Goal: Task Accomplishment & Management: Use online tool/utility

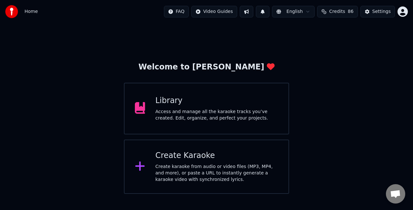
click at [178, 162] on div "Create Karaoke Create karaoke from audio or video files (MP3, MP4, and more), o…" at bounding box center [217, 166] width 123 height 32
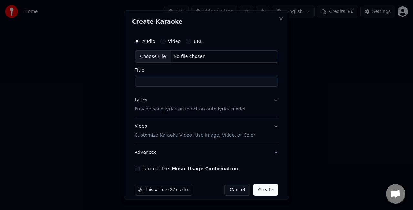
click at [157, 55] on div "Choose File" at bounding box center [153, 57] width 36 height 12
type input "**********"
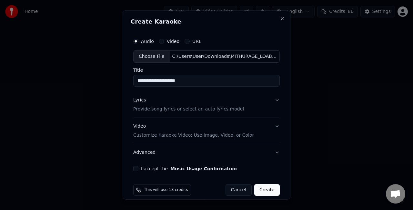
click at [264, 103] on button "Lyrics Provide song lyrics or select an auto lyrics model" at bounding box center [206, 104] width 146 height 26
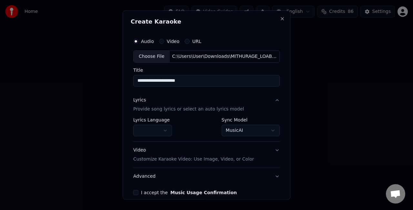
click at [249, 126] on body "**********" at bounding box center [206, 97] width 413 height 194
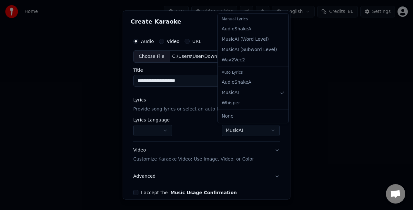
select select "**********"
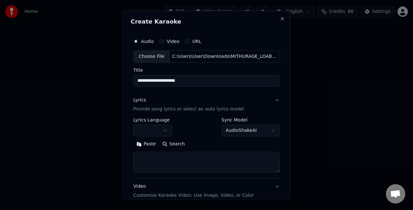
click at [196, 155] on textarea at bounding box center [206, 161] width 146 height 21
click at [146, 141] on button "Paste" at bounding box center [146, 143] width 26 height 10
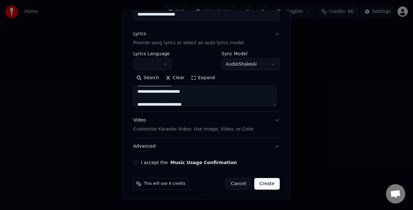
click at [267, 123] on button "Video Customize Karaoke Video: Use Image, Video, or Color" at bounding box center [206, 125] width 146 height 26
type textarea "**********"
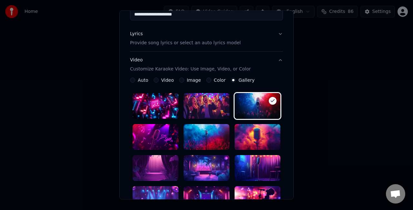
scroll to position [98, 0]
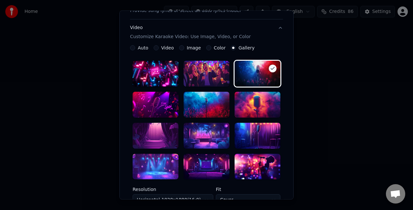
click at [200, 160] on div at bounding box center [207, 167] width 46 height 26
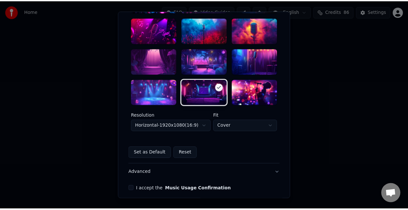
scroll to position [199, 0]
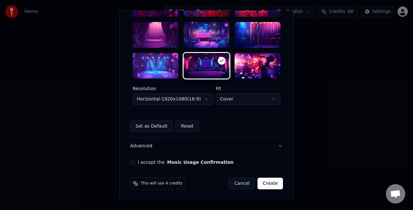
click at [199, 103] on body "**********" at bounding box center [206, 97] width 413 height 194
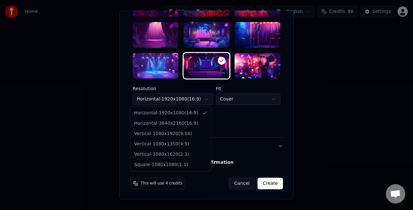
select select "*********"
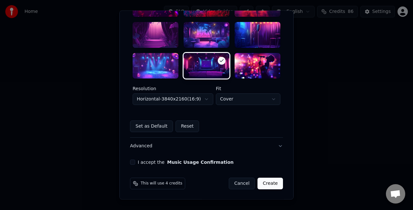
click at [242, 101] on body "**********" at bounding box center [206, 97] width 413 height 194
select select "****"
drag, startPoint x: 127, startPoint y: 163, endPoint x: 145, endPoint y: 158, distance: 18.6
click at [130, 162] on button "I accept the Music Usage Confirmation" at bounding box center [132, 162] width 5 height 5
click at [266, 183] on button "Create" at bounding box center [269, 184] width 25 height 12
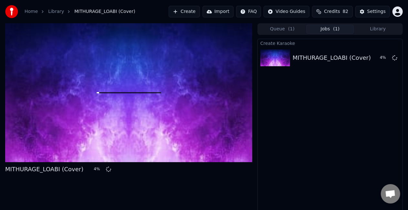
click at [386, 28] on button "Library" at bounding box center [378, 29] width 48 height 9
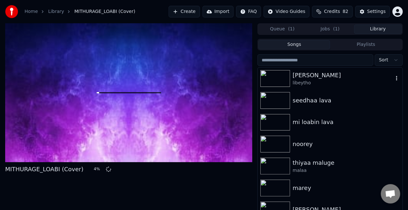
click at [333, 85] on div "libeytho" at bounding box center [342, 83] width 101 height 6
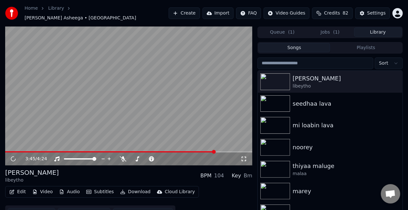
click at [215, 151] on span at bounding box center [128, 151] width 247 height 1
click at [190, 128] on video at bounding box center [128, 95] width 247 height 139
click at [193, 151] on span at bounding box center [128, 151] width 247 height 1
click at [202, 151] on span at bounding box center [128, 151] width 247 height 1
click at [189, 126] on video at bounding box center [128, 95] width 247 height 139
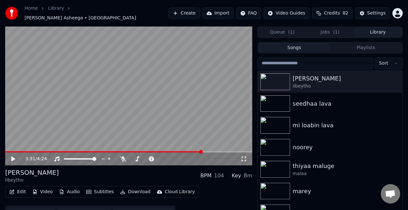
click at [189, 126] on video at bounding box center [128, 95] width 247 height 139
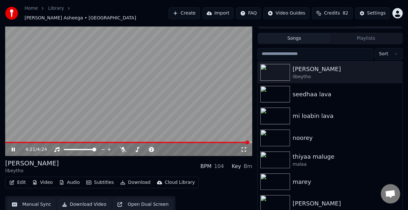
scroll to position [15, 0]
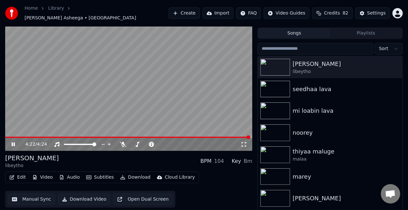
click at [22, 196] on button "Manual Sync" at bounding box center [31, 199] width 47 height 12
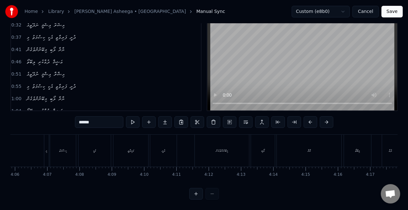
scroll to position [0, 8161]
click at [279, 143] on div "ޢަޝީޤާ" at bounding box center [265, 151] width 156 height 32
type input "******"
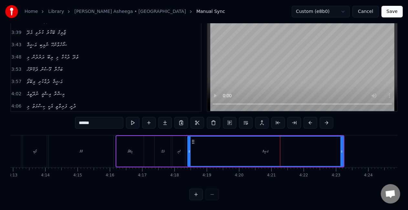
scroll to position [402, 0]
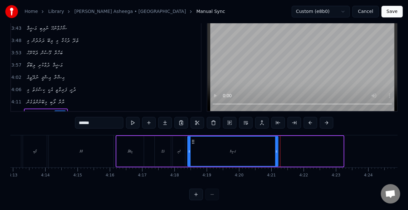
drag, startPoint x: 340, startPoint y: 155, endPoint x: 275, endPoint y: 153, distance: 65.2
click at [275, 153] on div at bounding box center [276, 150] width 3 height 29
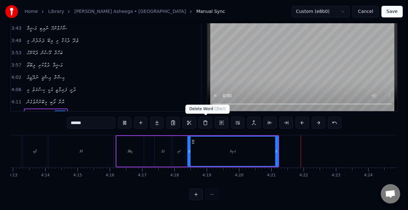
click at [205, 147] on div "ޢަޝީޤާ" at bounding box center [233, 150] width 90 height 29
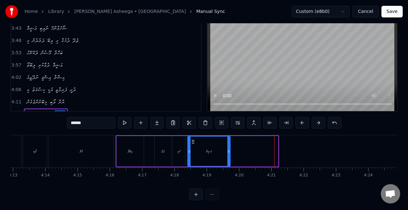
drag, startPoint x: 277, startPoint y: 150, endPoint x: 207, endPoint y: 118, distance: 76.8
click at [229, 143] on div at bounding box center [228, 150] width 3 height 29
click at [190, 147] on div at bounding box center [189, 150] width 3 height 29
click at [221, 153] on div "ޢަޝީޤާ" at bounding box center [209, 150] width 42 height 29
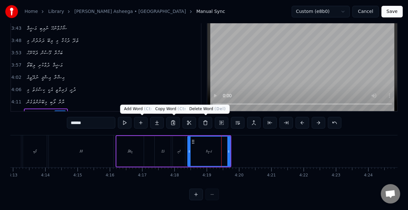
scroll to position [0, 7823]
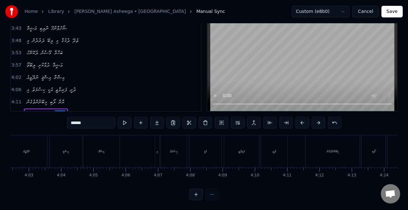
click at [390, 13] on button "Save" at bounding box center [391, 12] width 21 height 12
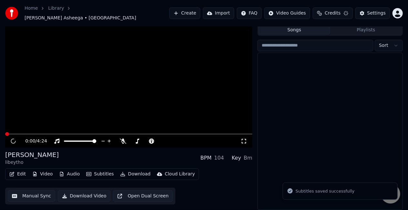
scroll to position [15, 0]
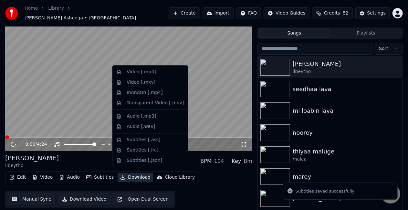
click at [130, 173] on button "Download" at bounding box center [134, 177] width 35 height 9
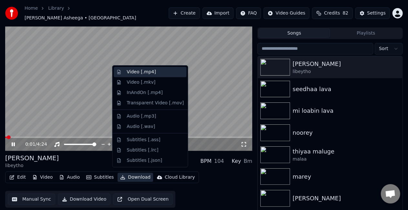
click at [150, 72] on div "Video [.mp4]" at bounding box center [140, 72] width 29 height 6
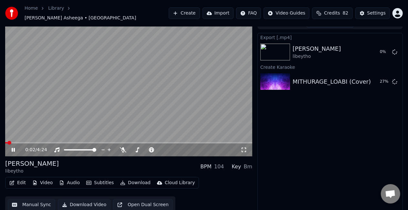
click at [85, 102] on video at bounding box center [128, 86] width 247 height 139
click at [370, 79] on button "Play" at bounding box center [379, 82] width 20 height 12
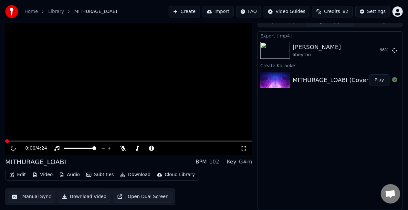
scroll to position [7, 0]
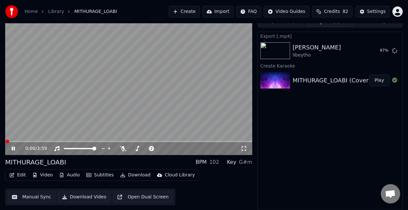
click at [63, 121] on video at bounding box center [128, 85] width 247 height 139
click at [98, 119] on video at bounding box center [128, 85] width 247 height 139
click at [99, 117] on video at bounding box center [128, 85] width 247 height 139
click at [146, 114] on video at bounding box center [128, 85] width 247 height 139
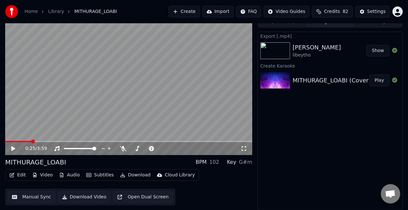
click at [43, 194] on button "Manual Sync" at bounding box center [31, 197] width 47 height 12
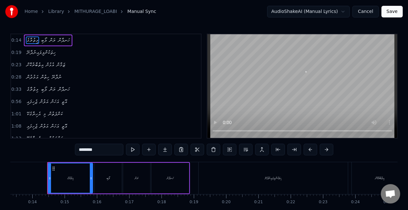
scroll to position [0, 434]
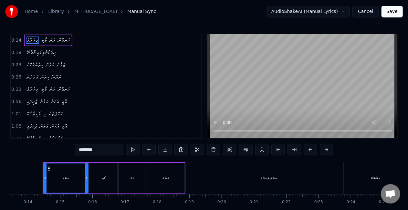
click at [102, 176] on div "ލޯބި" at bounding box center [103, 178] width 3 height 5
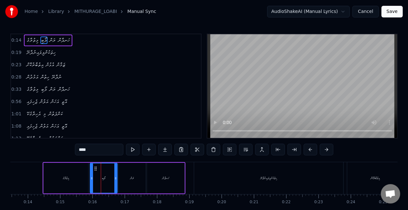
click at [257, 176] on div "ހިތަކުންފިލައިނުދާނޭ" at bounding box center [268, 178] width 149 height 32
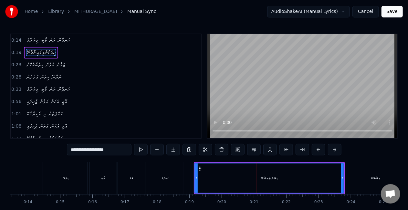
click at [89, 151] on input "**********" at bounding box center [99, 150] width 65 height 12
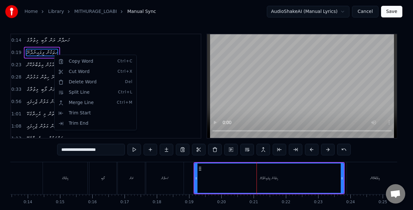
click at [94, 47] on html "Home Library MITHURAGE_LOABI Manual Sync AudioShakeAI (Manual Lyrics) Cancel Sa…" at bounding box center [206, 118] width 413 height 237
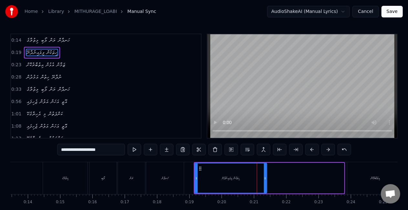
drag, startPoint x: 343, startPoint y: 179, endPoint x: 266, endPoint y: 182, distance: 77.2
click at [266, 182] on div at bounding box center [265, 177] width 3 height 29
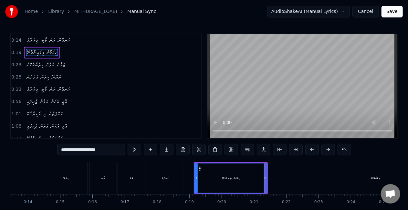
drag, startPoint x: 81, startPoint y: 150, endPoint x: 59, endPoint y: 146, distance: 21.6
click at [59, 146] on input "**********" at bounding box center [91, 150] width 68 height 12
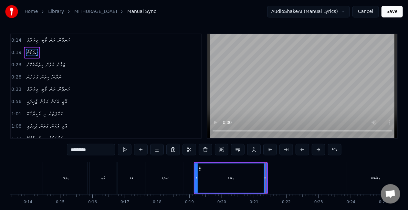
type input "********"
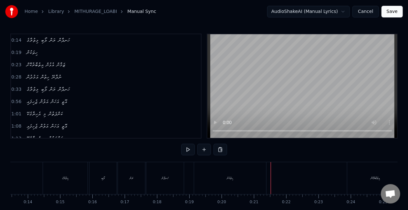
click at [206, 150] on button at bounding box center [204, 150] width 14 height 12
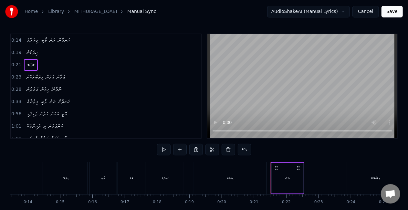
click at [284, 181] on div "<>" at bounding box center [287, 178] width 32 height 31
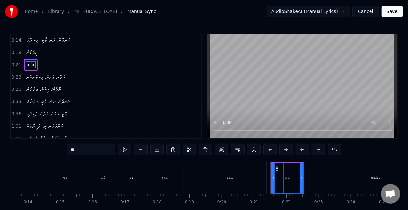
drag, startPoint x: 104, startPoint y: 148, endPoint x: 54, endPoint y: 148, distance: 49.7
click at [54, 148] on div "0:14 މިތުރާގެ ލޯބި ރަން ހަނދާން 0:19 ހިތަކުން 0:21 <> 0:23 އިތުބާރުކޮށް އުޅުން …" at bounding box center [203, 130] width 387 height 193
paste input "**********"
click at [238, 183] on div "ހިތަކުން" at bounding box center [230, 178] width 72 height 32
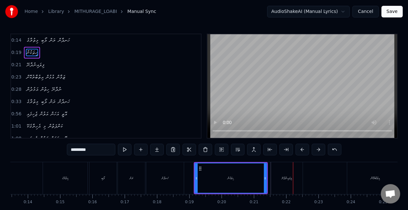
click at [272, 179] on div "ފިލައިނުދާނޭ" at bounding box center [287, 178] width 32 height 32
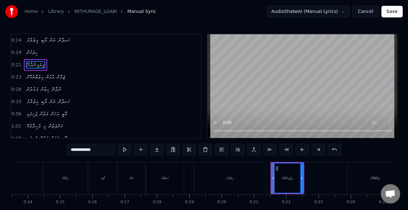
click at [96, 154] on input "**********" at bounding box center [91, 150] width 48 height 12
click at [238, 184] on div "ހިތަކުން" at bounding box center [230, 178] width 72 height 32
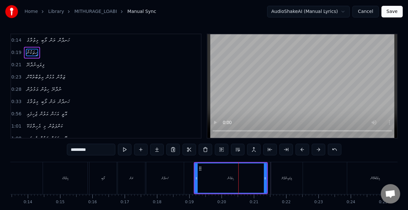
click at [91, 152] on input "********" at bounding box center [91, 150] width 48 height 12
click at [124, 151] on button at bounding box center [125, 150] width 14 height 12
drag, startPoint x: 266, startPoint y: 178, endPoint x: 244, endPoint y: 175, distance: 22.1
click at [244, 175] on div at bounding box center [243, 177] width 3 height 29
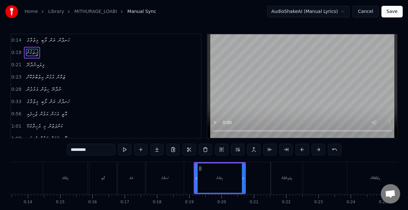
click at [293, 176] on div "ފިލައިނުދާނޭ" at bounding box center [287, 178] width 32 height 32
type input "**********"
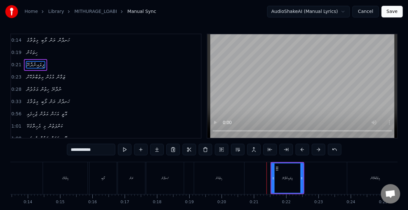
drag, startPoint x: 271, startPoint y: 177, endPoint x: 246, endPoint y: 177, distance: 25.2
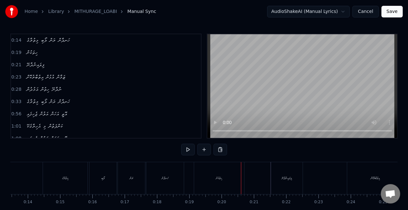
click at [279, 177] on div "ފިލައިނުދާނޭ" at bounding box center [287, 178] width 32 height 32
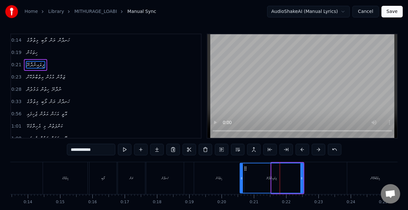
drag, startPoint x: 272, startPoint y: 179, endPoint x: 240, endPoint y: 176, distance: 31.7
click at [240, 176] on icon at bounding box center [241, 178] width 3 height 5
drag, startPoint x: 302, startPoint y: 174, endPoint x: 298, endPoint y: 174, distance: 4.2
click at [298, 174] on div at bounding box center [297, 177] width 3 height 29
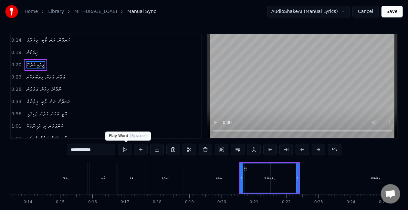
click at [122, 148] on button at bounding box center [125, 150] width 14 height 12
click at [124, 148] on button at bounding box center [125, 150] width 14 height 12
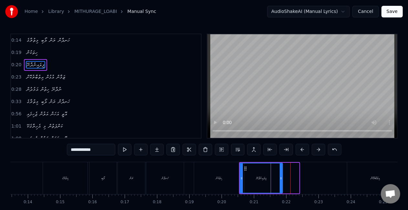
drag, startPoint x: 298, startPoint y: 183, endPoint x: 282, endPoint y: 183, distance: 16.5
click at [282, 183] on div at bounding box center [280, 177] width 3 height 29
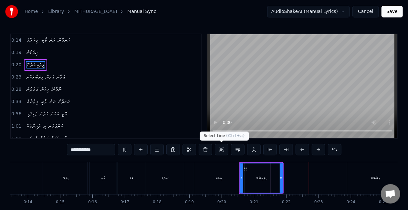
click at [221, 174] on div "ހިތަކުން" at bounding box center [219, 178] width 50 height 32
type input "********"
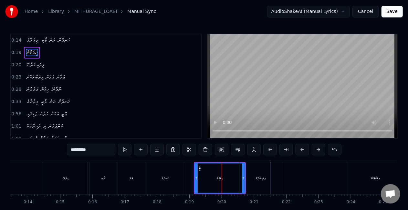
click at [225, 180] on div "ހިތަކުން" at bounding box center [219, 177] width 49 height 29
drag, startPoint x: 101, startPoint y: 148, endPoint x: 57, endPoint y: 146, distance: 43.9
click at [57, 146] on div "0:14 މިތުރާގެ ލޯބި ރަން ހަނދާން 0:19 ހިތަކުން 0:20 ފިލައިނުދާނޭ 0:23 އިތުބާރުކޮ…" at bounding box center [203, 130] width 387 height 193
click at [100, 150] on input "text" at bounding box center [91, 150] width 48 height 12
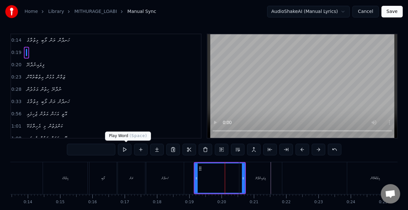
paste input "********"
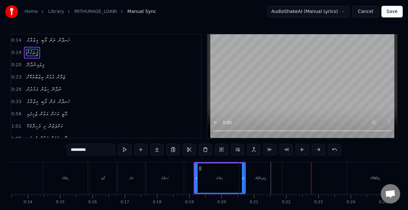
click at [261, 174] on div "ފިލައިނުދާނޭ" at bounding box center [260, 178] width 43 height 32
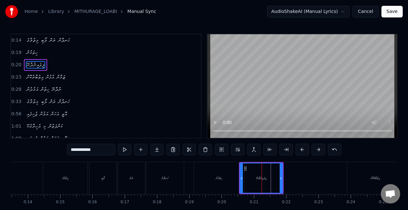
click at [230, 180] on div "ހިތަކުން" at bounding box center [219, 178] width 50 height 32
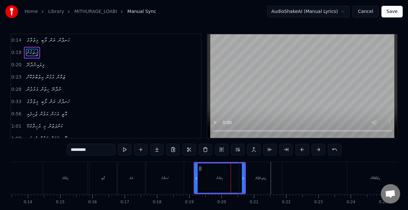
click at [217, 173] on div "ހިތަކުން" at bounding box center [219, 177] width 49 height 29
click at [247, 175] on div "ފިލައިނުދާނޭ" at bounding box center [260, 178] width 43 height 32
type input "**********"
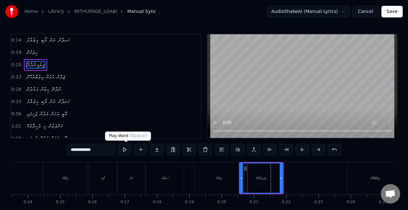
click at [125, 147] on button at bounding box center [125, 150] width 14 height 12
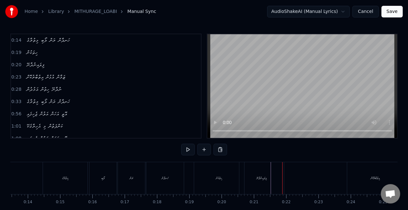
click at [257, 174] on div "ފިލައިނުދާނޭ" at bounding box center [261, 178] width 45 height 32
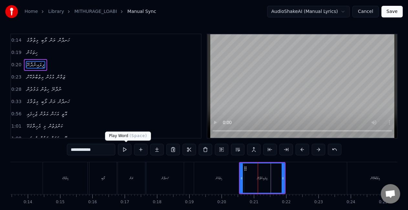
click at [122, 149] on button at bounding box center [125, 150] width 14 height 12
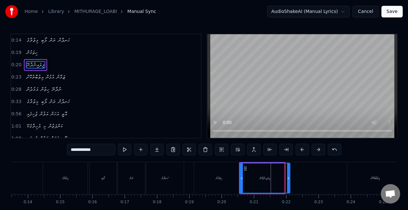
drag, startPoint x: 282, startPoint y: 179, endPoint x: 288, endPoint y: 179, distance: 5.5
click at [288, 179] on icon at bounding box center [288, 178] width 3 height 5
click at [125, 152] on button at bounding box center [125, 150] width 14 height 12
click at [299, 176] on icon at bounding box center [299, 178] width 3 height 5
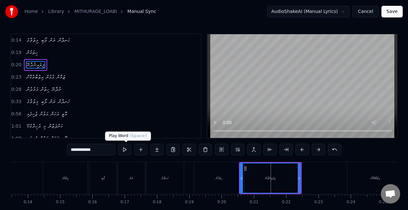
click at [123, 150] on button at bounding box center [125, 150] width 14 height 12
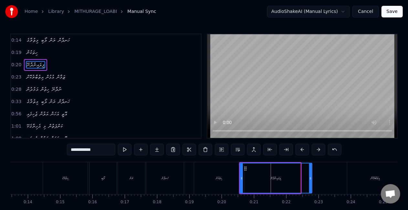
drag, startPoint x: 298, startPoint y: 179, endPoint x: 310, endPoint y: 179, distance: 11.3
click at [310, 179] on icon at bounding box center [310, 178] width 3 height 5
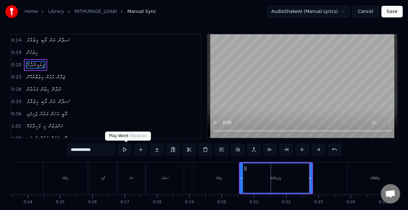
click at [127, 147] on button at bounding box center [125, 150] width 14 height 12
click at [312, 178] on icon at bounding box center [311, 178] width 3 height 5
click at [126, 148] on button at bounding box center [125, 150] width 14 height 12
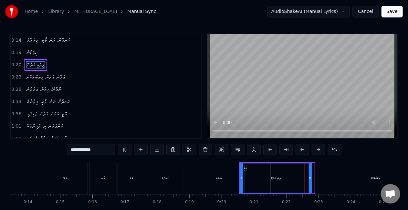
drag, startPoint x: 313, startPoint y: 179, endPoint x: 295, endPoint y: 174, distance: 18.9
click at [311, 177] on icon at bounding box center [309, 178] width 3 height 5
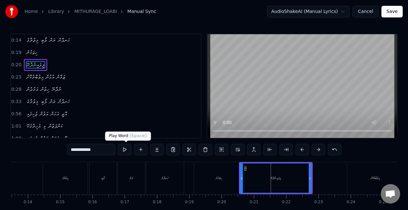
click at [124, 150] on button at bounding box center [125, 150] width 14 height 12
click at [352, 179] on div "އިތުބާރުކޮށް" at bounding box center [375, 178] width 56 height 32
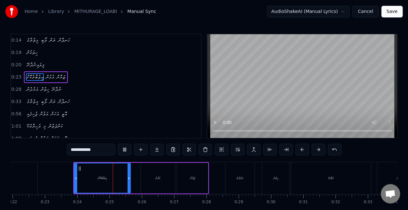
scroll to position [0, 762]
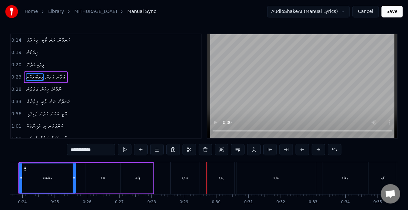
click at [186, 192] on div "އަމުދުން" at bounding box center [184, 178] width 29 height 32
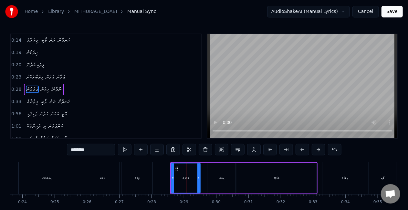
scroll to position [2, 0]
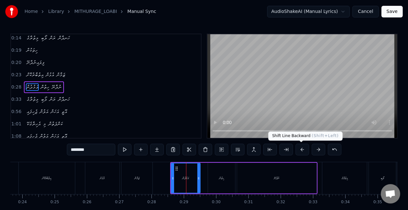
click at [299, 147] on button at bounding box center [302, 150] width 14 height 12
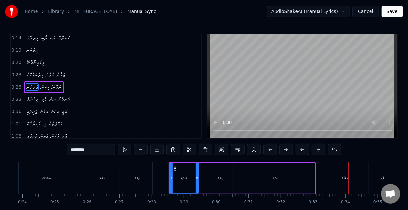
click at [336, 176] on div "މިތުރާގެ" at bounding box center [344, 178] width 45 height 32
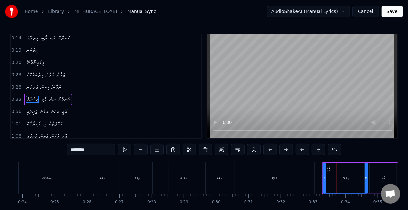
scroll to position [14, 0]
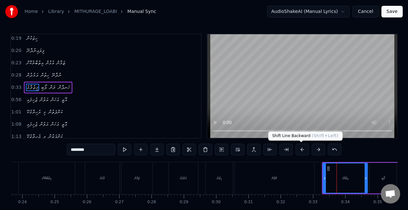
click at [299, 151] on button at bounding box center [302, 150] width 14 height 12
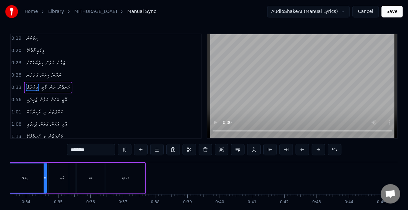
scroll to position [0, 1088]
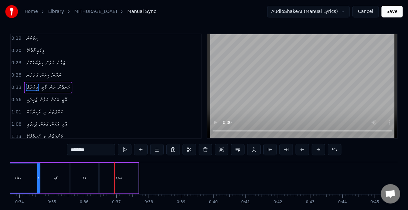
click at [91, 185] on div "ރަން" at bounding box center [84, 178] width 28 height 31
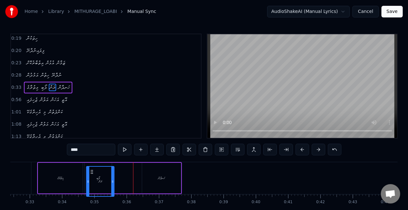
scroll to position [3, 0]
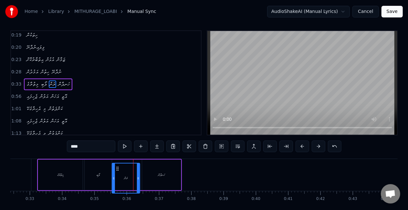
drag, startPoint x: 76, startPoint y: 170, endPoint x: 117, endPoint y: 165, distance: 41.5
click at [117, 165] on div "ރަން" at bounding box center [125, 177] width 27 height 29
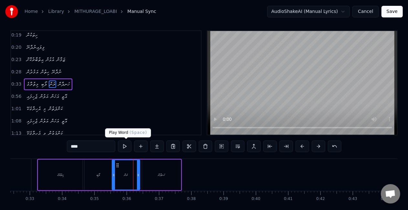
click at [126, 147] on button at bounding box center [125, 146] width 14 height 12
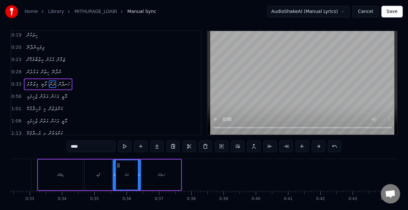
click at [118, 165] on icon at bounding box center [118, 165] width 5 height 5
click at [123, 147] on button at bounding box center [125, 146] width 14 height 12
click at [112, 175] on icon at bounding box center [111, 174] width 3 height 5
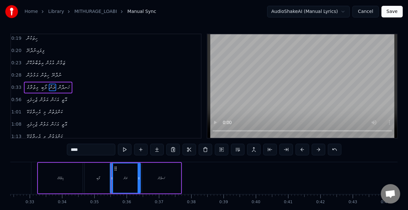
click at [93, 179] on div "ލޯބި" at bounding box center [98, 178] width 27 height 31
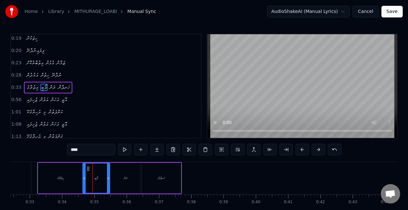
click at [89, 167] on icon at bounding box center [88, 168] width 5 height 5
click at [128, 151] on button at bounding box center [125, 150] width 14 height 12
click at [130, 175] on div "ރަން" at bounding box center [125, 178] width 30 height 31
type input "****"
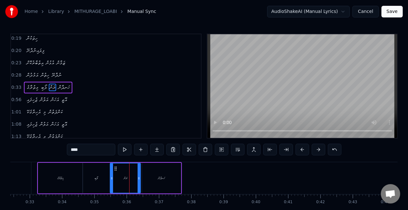
drag, startPoint x: 115, startPoint y: 171, endPoint x: 111, endPoint y: 169, distance: 4.6
click at [111, 169] on div "ރަން" at bounding box center [125, 177] width 30 height 29
drag, startPoint x: 117, startPoint y: 169, endPoint x: 112, endPoint y: 169, distance: 5.2
click at [112, 169] on icon at bounding box center [110, 168] width 5 height 5
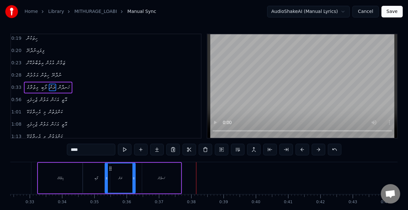
click at [392, 9] on button "Save" at bounding box center [391, 12] width 21 height 12
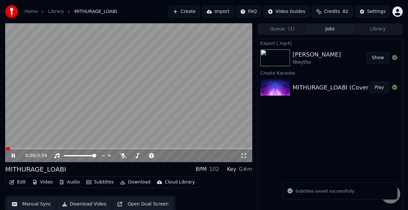
click at [19, 148] on span at bounding box center [128, 148] width 247 height 1
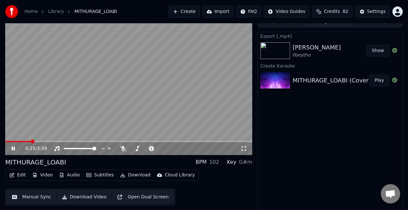
click at [246, 146] on icon at bounding box center [243, 148] width 6 height 5
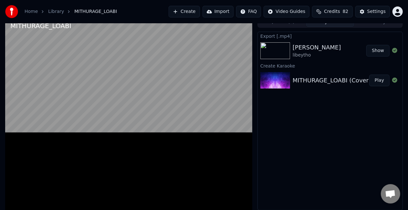
scroll to position [4, 0]
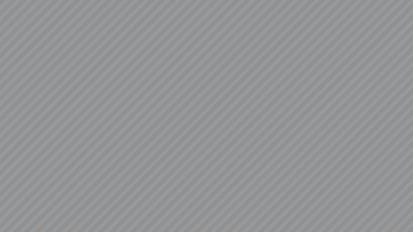
click at [253, 144] on video at bounding box center [206, 116] width 413 height 232
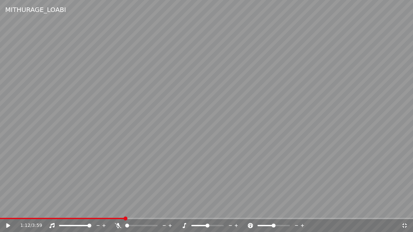
click at [401, 209] on icon at bounding box center [404, 225] width 6 height 5
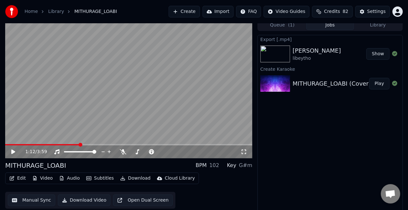
click at [112, 70] on video at bounding box center [128, 88] width 247 height 139
click at [247, 151] on div "1:12 / 3:59" at bounding box center [129, 151] width 242 height 6
click at [243, 152] on icon at bounding box center [243, 151] width 6 height 5
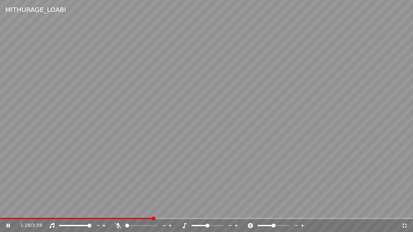
click at [117, 177] on video at bounding box center [206, 116] width 413 height 232
click at [406, 209] on icon at bounding box center [404, 225] width 6 height 5
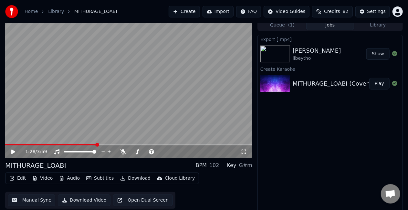
click at [35, 200] on button "Manual Sync" at bounding box center [31, 200] width 47 height 12
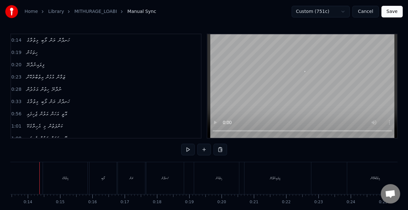
scroll to position [0, 431]
click at [51, 187] on div "މިތުރާގެ" at bounding box center [68, 178] width 45 height 32
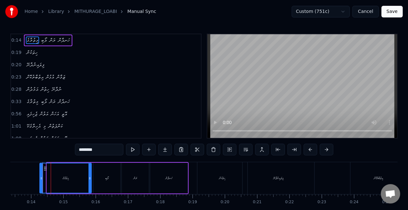
drag, startPoint x: 48, startPoint y: 178, endPoint x: 41, endPoint y: 176, distance: 7.4
click at [41, 176] on icon at bounding box center [41, 178] width 3 height 5
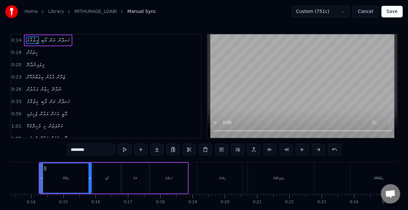
scroll to position [0, 429]
click at [137, 177] on div "ރަން" at bounding box center [138, 178] width 4 height 5
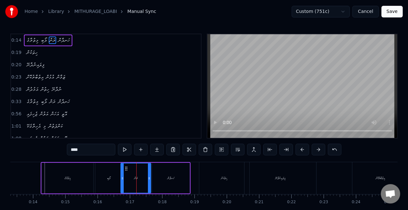
drag, startPoint x: 124, startPoint y: 180, endPoint x: 121, endPoint y: 178, distance: 3.9
click at [121, 178] on icon at bounding box center [122, 178] width 3 height 5
click at [108, 177] on div "ލޯބި" at bounding box center [108, 178] width 3 height 5
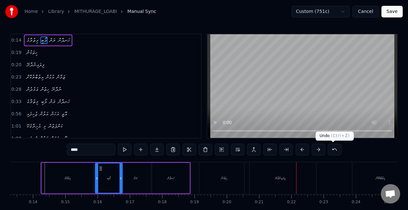
click at [332, 150] on button at bounding box center [335, 150] width 14 height 12
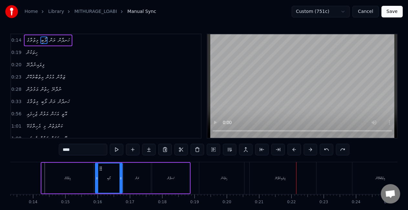
click at [87, 170] on div "މިތުރާގެ" at bounding box center [68, 178] width 52 height 31
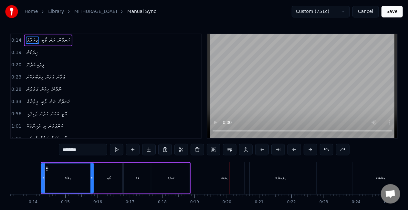
click at [211, 178] on div "ހިތަކުން" at bounding box center [224, 178] width 50 height 32
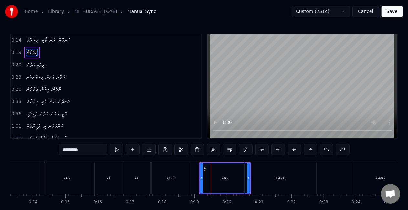
click at [212, 166] on div "ހިތަކުން" at bounding box center [224, 177] width 49 height 29
click at [203, 165] on div "ހިތަކުން" at bounding box center [222, 177] width 49 height 29
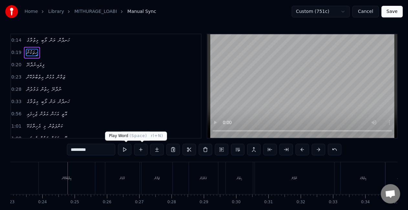
scroll to position [0, 759]
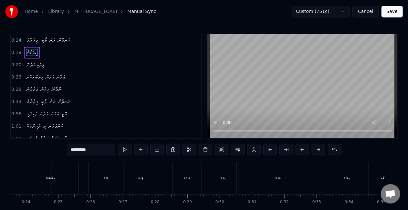
click at [48, 183] on div "އިތުބާރުކޮށް" at bounding box center [50, 178] width 56 height 32
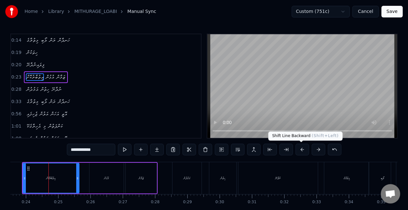
click at [299, 148] on button at bounding box center [302, 150] width 14 height 12
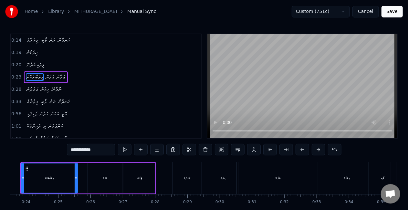
click at [351, 174] on div "މިތުރާގެ" at bounding box center [346, 178] width 45 height 32
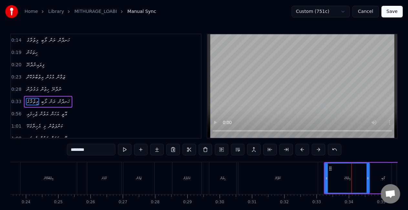
scroll to position [14, 0]
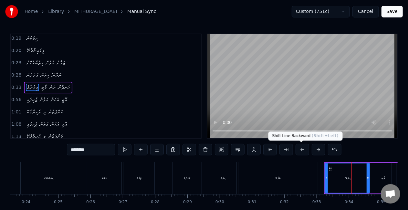
click at [307, 148] on button at bounding box center [302, 150] width 14 height 12
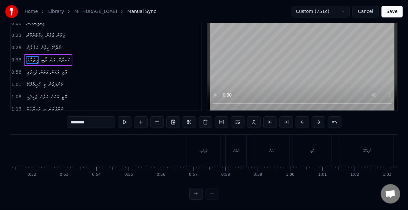
scroll to position [0, 1705]
click at [139, 144] on div "ޖެހިފައި" at bounding box center [155, 151] width 34 height 32
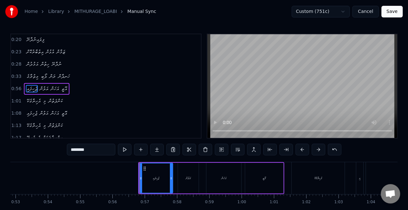
scroll to position [26, 0]
click at [207, 120] on div at bounding box center [302, 86] width 191 height 105
click at [213, 179] on div "އަހަން" at bounding box center [223, 178] width 35 height 31
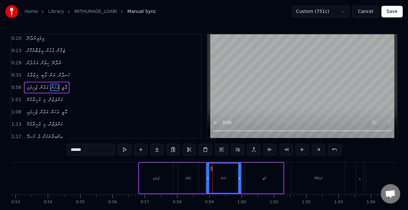
click at [211, 168] on circle at bounding box center [211, 168] width 0 height 0
drag, startPoint x: 208, startPoint y: 178, endPoint x: 205, endPoint y: 177, distance: 3.3
click at [205, 177] on icon at bounding box center [205, 178] width 3 height 5
click at [207, 177] on div "އަހަން" at bounding box center [222, 177] width 37 height 29
click at [305, 173] on div "އެހިރާގެކޭ" at bounding box center [317, 178] width 53 height 32
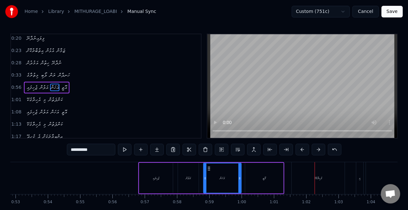
scroll to position [38, 0]
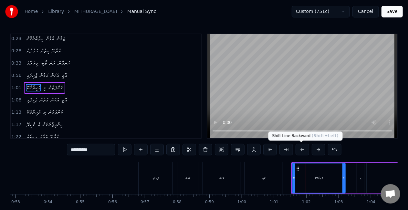
click at [301, 148] on button at bounding box center [302, 150] width 14 height 12
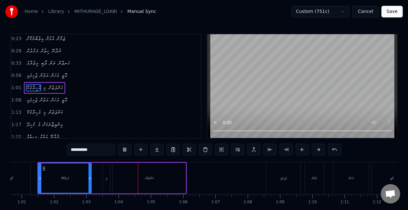
scroll to position [0, 2035]
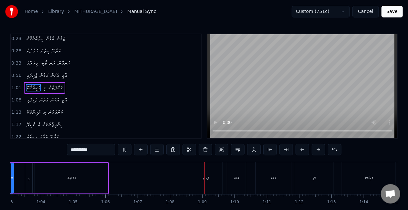
click at [213, 164] on div "ޖެހިފައި" at bounding box center [205, 178] width 34 height 32
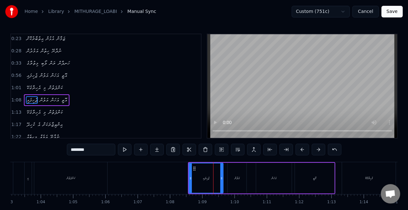
scroll to position [50, 0]
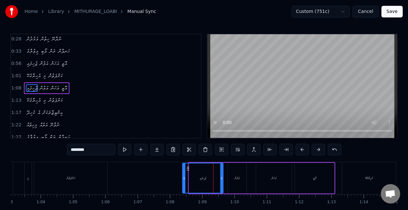
drag, startPoint x: 189, startPoint y: 178, endPoint x: 183, endPoint y: 178, distance: 6.5
click at [183, 178] on icon at bounding box center [184, 178] width 3 height 5
click at [264, 177] on div "އަހަން" at bounding box center [273, 178] width 35 height 31
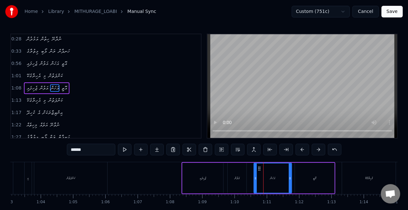
drag, startPoint x: 257, startPoint y: 179, endPoint x: 254, endPoint y: 177, distance: 4.1
click at [254, 177] on icon at bounding box center [255, 178] width 3 height 5
click at [259, 177] on div "އަހަން" at bounding box center [271, 177] width 39 height 29
click at [239, 169] on div "އަލުން" at bounding box center [236, 178] width 19 height 31
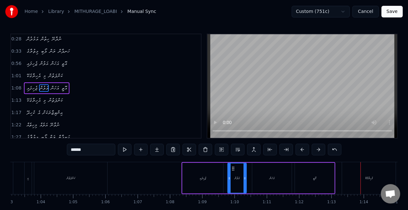
click at [359, 180] on div "އެހިރާގެކޭ" at bounding box center [369, 178] width 54 height 32
type input "**********"
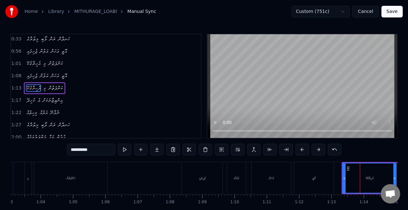
click at [341, 182] on div "އެހިރާގެކޭ މި ކަންފަތުން" at bounding box center [412, 178] width 143 height 32
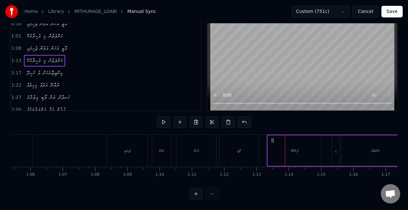
scroll to position [0, 2136]
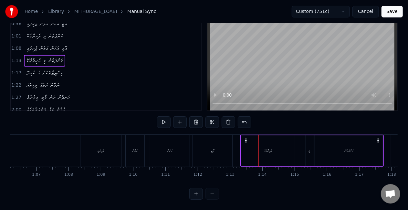
click at [249, 145] on div "އެހިރާގެކޭ" at bounding box center [268, 150] width 54 height 31
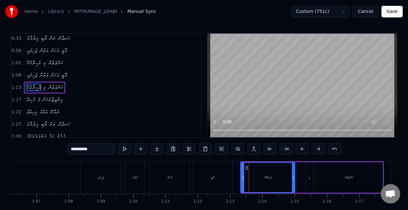
scroll to position [0, 0]
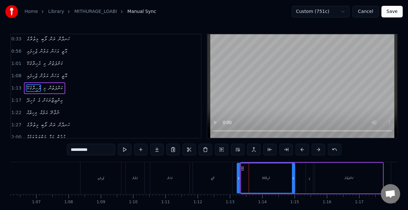
drag, startPoint x: 242, startPoint y: 180, endPoint x: 238, endPoint y: 178, distance: 4.8
click at [238, 178] on div at bounding box center [238, 177] width 3 height 29
click at [237, 176] on icon at bounding box center [238, 178] width 3 height 5
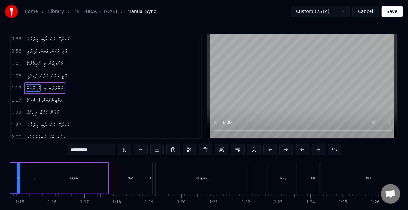
scroll to position [0, 2467]
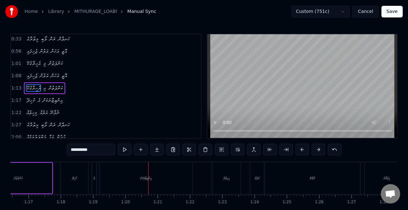
click at [86, 179] on div "ކެހިދޭ" at bounding box center [74, 178] width 28 height 32
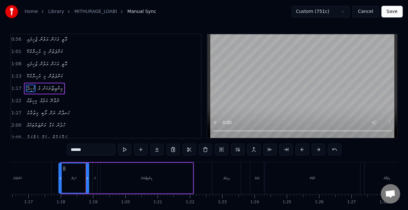
click at [60, 178] on icon at bounding box center [60, 178] width 3 height 5
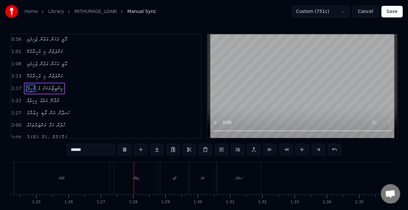
scroll to position [0, 2790]
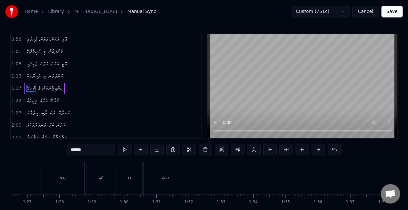
click at [60, 178] on div "މިތުރާގެ" at bounding box center [62, 178] width 6 height 5
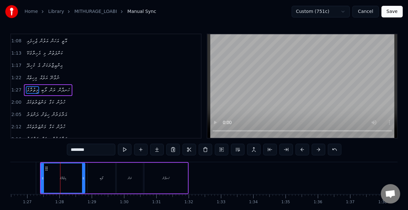
scroll to position [99, 0]
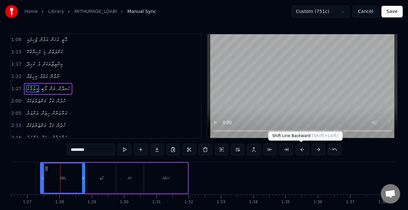
click at [300, 147] on button at bounding box center [302, 150] width 14 height 12
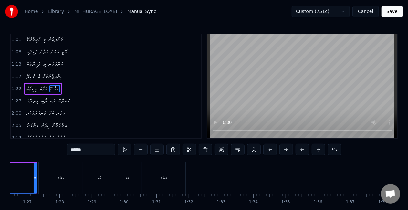
scroll to position [0, 2779]
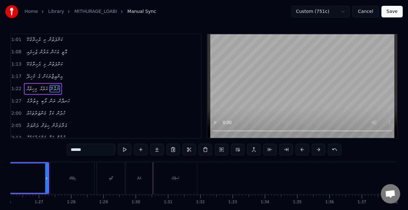
click at [138, 180] on div "ރަން" at bounding box center [139, 178] width 4 height 5
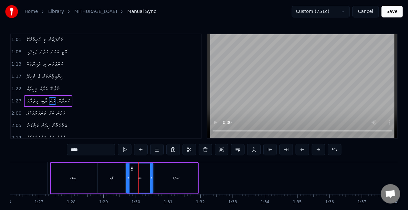
scroll to position [99, 0]
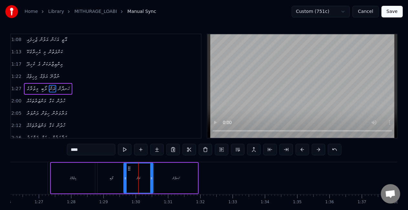
drag, startPoint x: 129, startPoint y: 179, endPoint x: 126, endPoint y: 178, distance: 3.3
click at [126, 178] on icon at bounding box center [125, 178] width 3 height 5
click at [122, 179] on div "ލޯބި" at bounding box center [111, 178] width 28 height 31
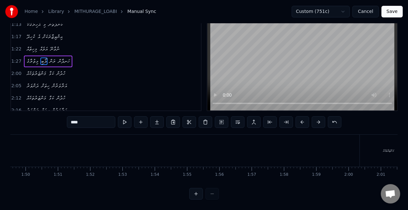
scroll to position [0, 3711]
click at [194, 150] on div "މަންޒަރުތަކެއް" at bounding box center [211, 151] width 57 height 32
type input "**********"
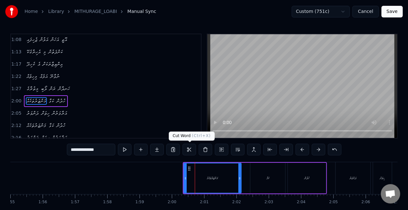
scroll to position [111, 0]
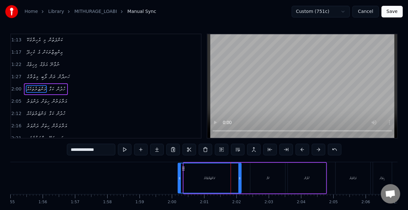
drag, startPoint x: 184, startPoint y: 179, endPoint x: 178, endPoint y: 178, distance: 6.3
click at [178, 178] on icon at bounding box center [179, 178] width 3 height 5
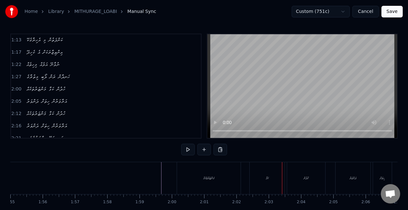
click at [249, 178] on div "ކަޅާ" at bounding box center [266, 178] width 35 height 32
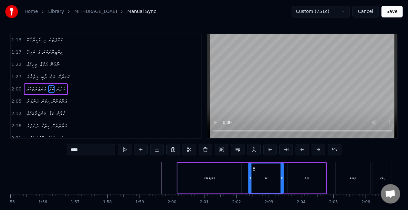
click at [254, 170] on icon at bounding box center [253, 168] width 5 height 5
click at [236, 175] on div "މަންޒަރުތަކެއް" at bounding box center [209, 178] width 64 height 31
type input "**********"
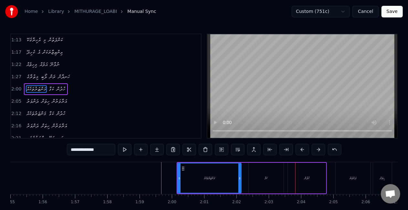
click at [245, 176] on div "މަންޒަރުތަކެއް ކަޅާ ހުދުން" at bounding box center [252, 178] width 150 height 32
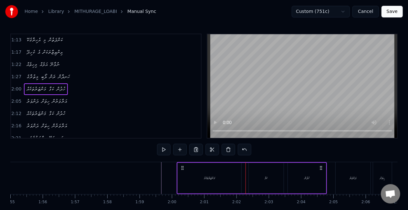
click at [253, 180] on div "ކަޅާ" at bounding box center [265, 178] width 35 height 31
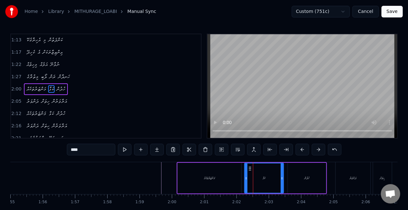
drag, startPoint x: 250, startPoint y: 180, endPoint x: 246, endPoint y: 178, distance: 4.5
click at [246, 178] on icon at bounding box center [246, 178] width 3 height 5
click at [238, 181] on div "މަންޒަރުތަކެއް" at bounding box center [209, 178] width 64 height 31
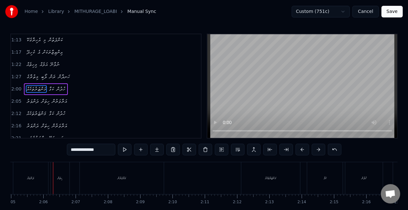
scroll to position [0, 4043]
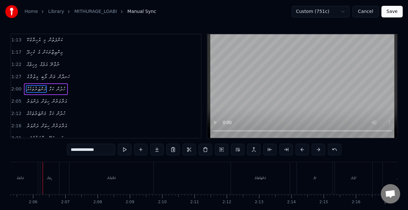
click at [22, 183] on div "ދަންވަރު" at bounding box center [20, 178] width 35 height 32
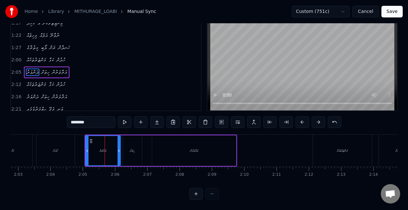
scroll to position [0, 3926]
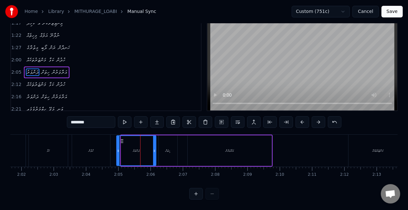
drag, startPoint x: 121, startPoint y: 155, endPoint x: 116, endPoint y: 155, distance: 4.5
click at [117, 155] on div at bounding box center [118, 150] width 3 height 29
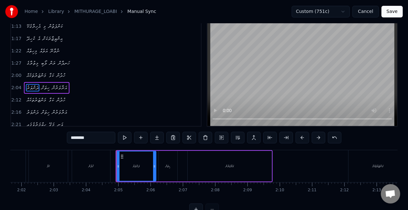
scroll to position [0, 0]
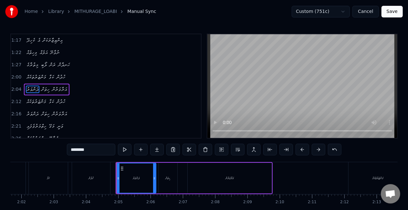
click at [108, 166] on div "ހުދުން" at bounding box center [91, 178] width 38 height 32
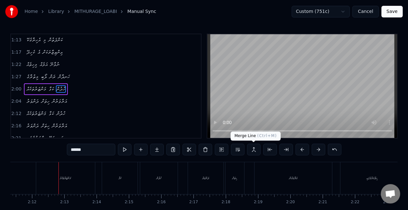
scroll to position [0, 4253]
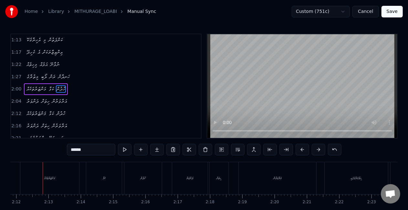
click at [40, 169] on div "މަންޒަރުތަކެއް" at bounding box center [49, 178] width 59 height 32
type input "**********"
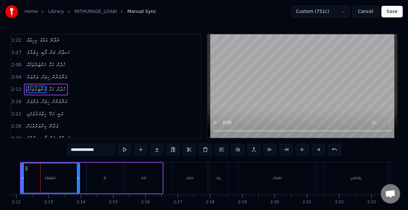
scroll to position [0, 4251]
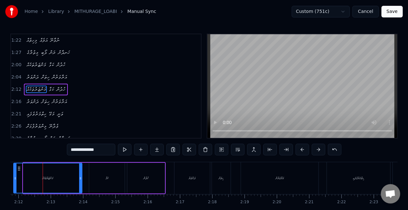
drag, startPoint x: 24, startPoint y: 180, endPoint x: 14, endPoint y: 178, distance: 9.9
click at [14, 178] on icon at bounding box center [15, 178] width 3 height 5
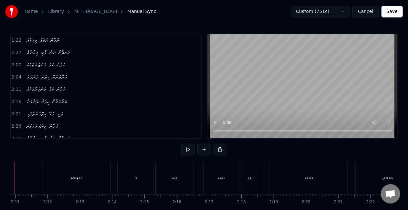
scroll to position [0, 4194]
click at [194, 132] on div "2:30 މިތުރާގެ ލޯބި ރަން ހަނދާން" at bounding box center [106, 138] width 190 height 12
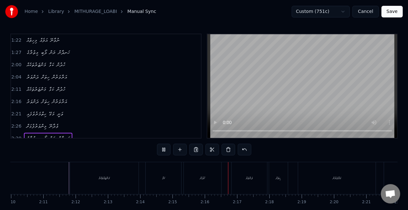
click at [170, 180] on div "ކަޅާ" at bounding box center [163, 178] width 35 height 32
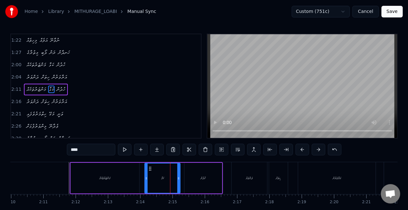
click at [150, 167] on icon at bounding box center [149, 168] width 5 height 5
click at [159, 176] on div "ކަޅާ" at bounding box center [162, 177] width 35 height 29
click at [244, 168] on div "ދަންވަރު" at bounding box center [248, 178] width 35 height 32
type input "********"
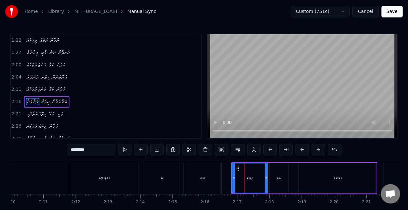
scroll to position [147, 0]
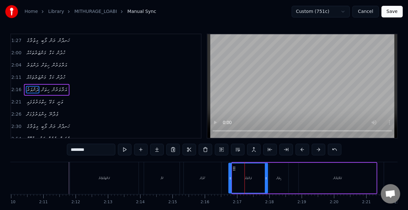
drag, startPoint x: 232, startPoint y: 177, endPoint x: 228, endPoint y: 175, distance: 3.8
click at [229, 176] on icon at bounding box center [230, 178] width 3 height 5
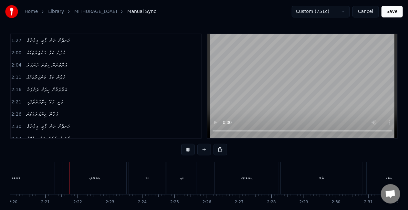
scroll to position [0, 4522]
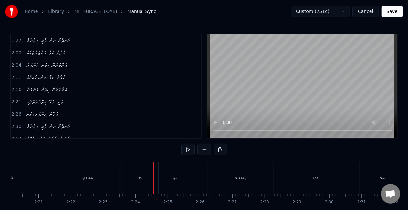
click at [145, 177] on div "މަގޭ" at bounding box center [140, 178] width 36 height 32
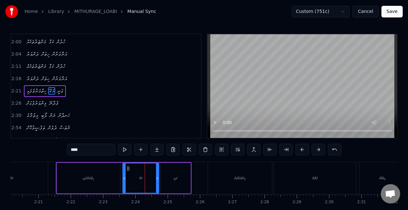
scroll to position [159, 0]
click at [126, 168] on icon at bounding box center [126, 168] width 5 height 5
click at [129, 170] on div "މަގޭ" at bounding box center [138, 177] width 35 height 29
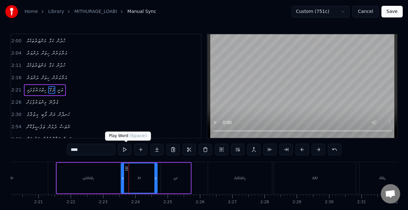
click at [125, 148] on button at bounding box center [125, 150] width 14 height 12
click at [209, 179] on div "މިންވަރުފުޅަށް" at bounding box center [240, 178] width 64 height 32
type input "**********"
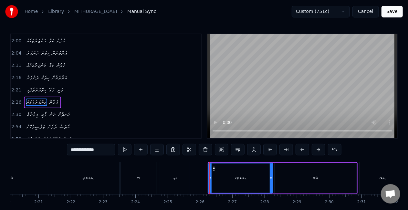
scroll to position [171, 0]
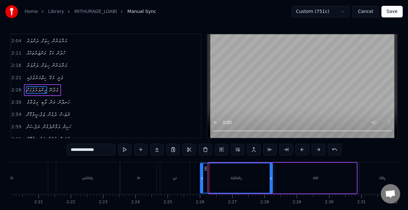
drag, startPoint x: 210, startPoint y: 179, endPoint x: 201, endPoint y: 177, distance: 8.7
click at [201, 177] on icon at bounding box center [201, 178] width 3 height 5
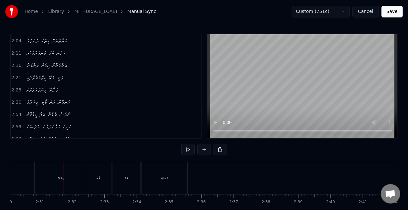
scroll to position [0, 4850]
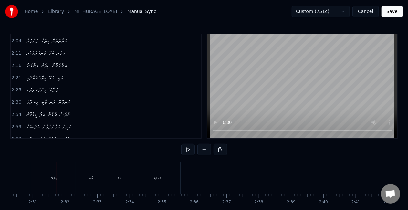
click at [65, 176] on div "މިތުރާގެ" at bounding box center [53, 178] width 45 height 32
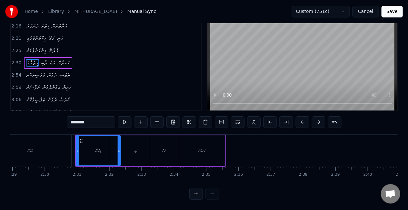
scroll to position [0, 4797]
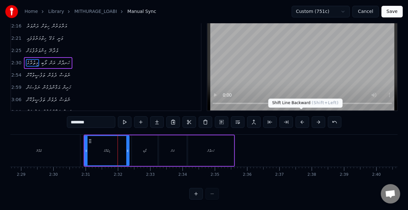
click at [300, 116] on button at bounding box center [302, 122] width 14 height 12
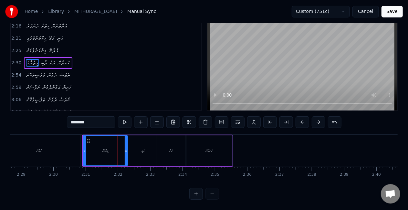
click at [92, 145] on div "މިތުރާގެ" at bounding box center [105, 150] width 44 height 29
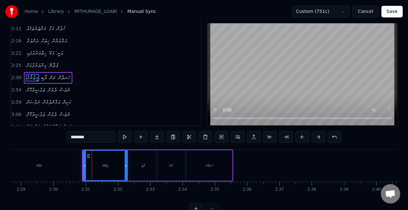
scroll to position [0, 0]
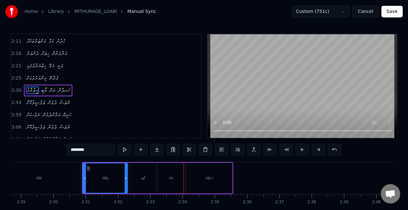
click at [175, 178] on div "ރަން" at bounding box center [171, 178] width 28 height 31
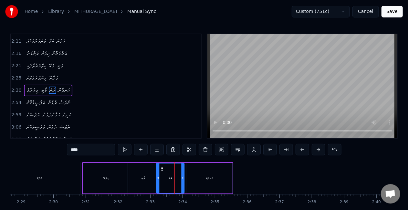
click at [162, 168] on icon at bounding box center [161, 168] width 5 height 5
click at [148, 176] on div "ލޯބި" at bounding box center [143, 178] width 26 height 31
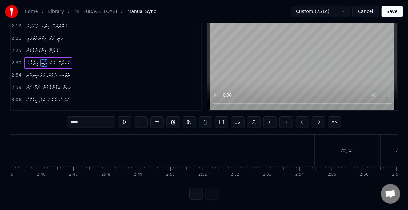
scroll to position [0, 5361]
click at [293, 149] on div "ތަފުޞީލުކޮށް" at bounding box center [311, 151] width 64 height 32
type input "**********"
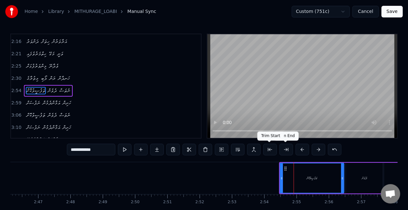
scroll to position [195, 0]
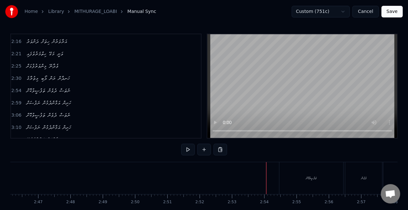
click at [283, 179] on div "ތަފުޞީލުކޮށް" at bounding box center [311, 178] width 64 height 32
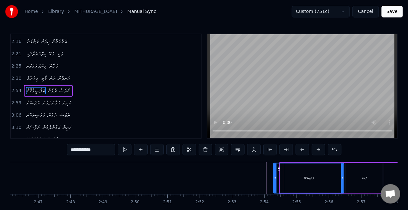
drag, startPoint x: 280, startPoint y: 183, endPoint x: 274, endPoint y: 179, distance: 7.2
click at [274, 179] on div at bounding box center [275, 177] width 3 height 29
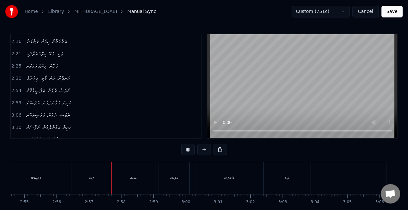
scroll to position [0, 5685]
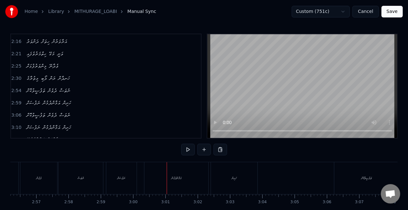
click at [178, 171] on div "އަމާންދެމުން" at bounding box center [176, 178] width 64 height 32
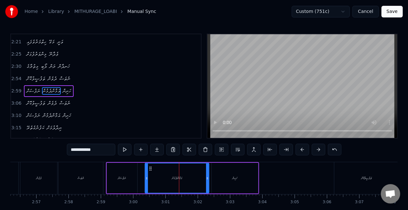
scroll to position [207, 0]
click at [147, 168] on icon at bounding box center [148, 168] width 5 height 5
click at [154, 172] on div "އަމާންދެމުން" at bounding box center [174, 177] width 63 height 29
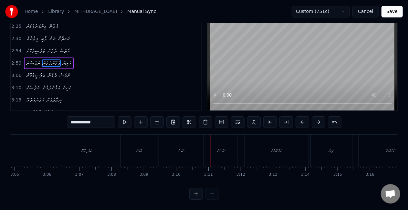
scroll to position [0, 5930]
click at [106, 155] on div "ތަފުޞީލުކޮށް" at bounding box center [122, 151] width 65 height 32
type input "**********"
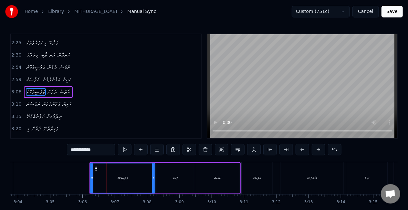
scroll to position [219, 0]
click at [88, 178] on icon at bounding box center [89, 178] width 3 height 5
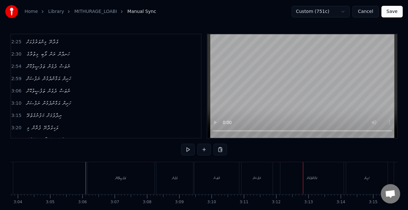
click at [261, 173] on div "ނަފުސަށް" at bounding box center [256, 178] width 31 height 32
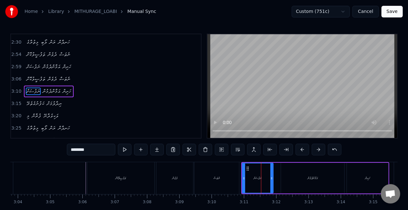
scroll to position [231, 0]
click at [303, 175] on div "އަމާންދެމުން" at bounding box center [312, 178] width 63 height 31
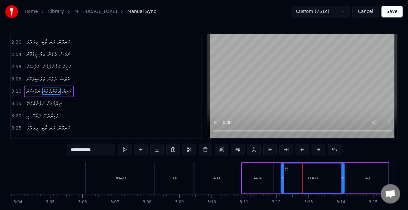
click at [267, 181] on div "ނަފުސަށް" at bounding box center [257, 178] width 31 height 31
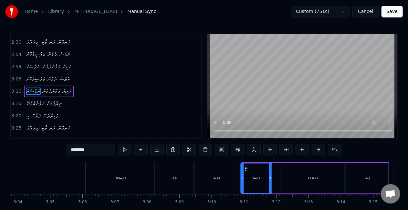
click at [246, 166] on icon at bounding box center [245, 168] width 5 height 5
click at [282, 172] on div "އަމާންދެމުން" at bounding box center [312, 178] width 63 height 31
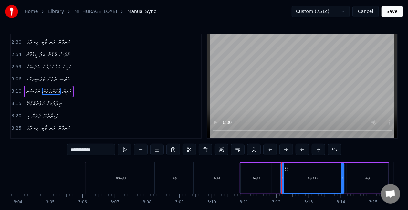
click at [284, 168] on icon at bounding box center [285, 168] width 5 height 5
drag, startPoint x: 284, startPoint y: 168, endPoint x: 278, endPoint y: 165, distance: 6.4
click at [278, 165] on div "އަމާންދެމުން" at bounding box center [306, 177] width 63 height 29
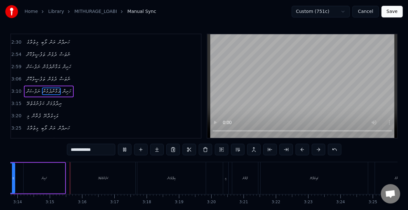
scroll to position [0, 6260]
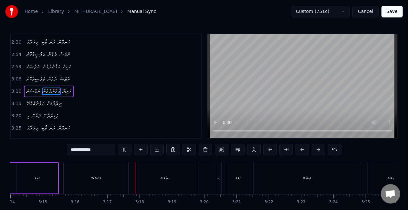
click at [107, 176] on div "ކަފުނުގެތެރޭ" at bounding box center [96, 178] width 65 height 32
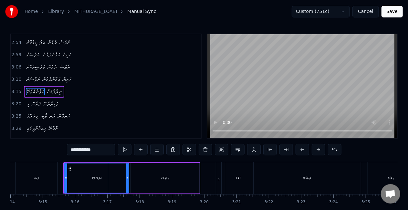
scroll to position [243, 0]
click at [70, 170] on icon at bounding box center [69, 168] width 5 height 5
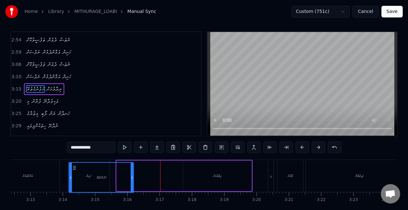
scroll to position [5, 0]
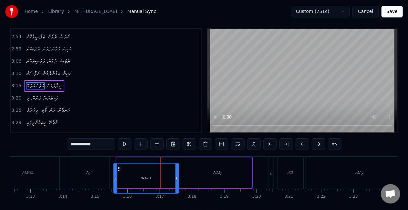
drag, startPoint x: 69, startPoint y: 169, endPoint x: 119, endPoint y: 158, distance: 51.0
click at [119, 158] on div "ކަފުނުގެތެރޭ" at bounding box center [148, 172] width 65 height 31
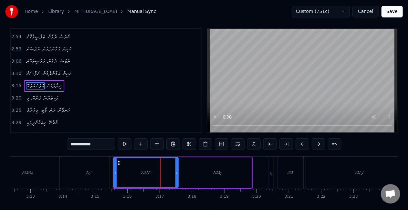
click at [118, 166] on div "ކަފުނުގެތެރޭ" at bounding box center [146, 172] width 64 height 29
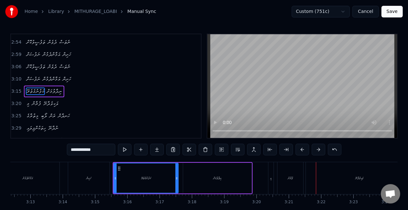
click at [295, 177] on div "ފުރާން" at bounding box center [290, 178] width 26 height 32
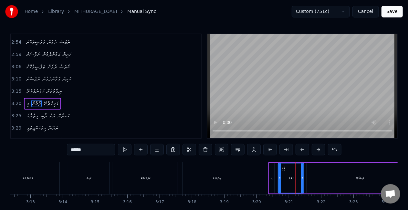
scroll to position [255, 0]
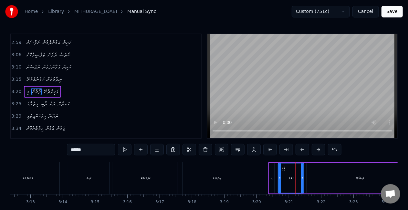
click at [72, 152] on input "******" at bounding box center [91, 150] width 48 height 12
click at [271, 180] on div "މި" at bounding box center [271, 178] width 5 height 31
type input "**"
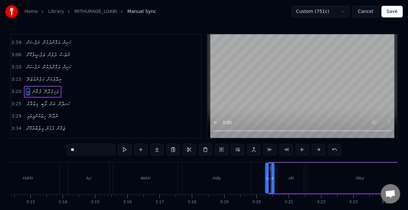
drag, startPoint x: 269, startPoint y: 185, endPoint x: 266, endPoint y: 182, distance: 4.4
click at [266, 182] on div at bounding box center [267, 177] width 3 height 29
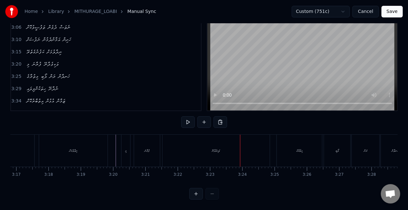
scroll to position [0, 6329]
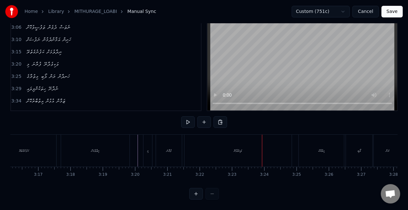
click at [150, 150] on div "މި" at bounding box center [147, 151] width 9 height 32
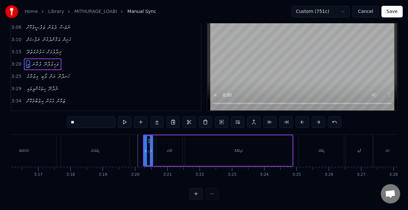
scroll to position [0, 0]
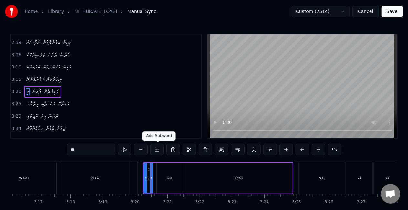
click at [166, 167] on div "ފުރާނަ" at bounding box center [169, 178] width 26 height 31
type input "******"
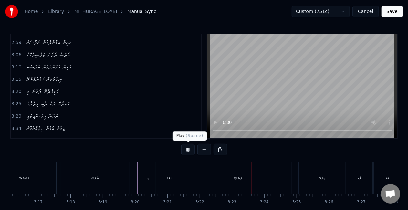
click at [187, 150] on button at bounding box center [188, 150] width 14 height 12
click at [166, 177] on div "ފުރާނަ" at bounding box center [168, 178] width 5 height 5
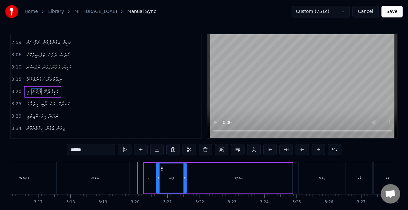
drag, startPoint x: 180, startPoint y: 177, endPoint x: 184, endPoint y: 178, distance: 4.0
click at [184, 178] on icon at bounding box center [184, 178] width 3 height 5
click at [163, 179] on div "ފުރާނަ" at bounding box center [171, 177] width 29 height 29
click at [197, 186] on div "ވަކިވެދާނޭ" at bounding box center [238, 178] width 107 height 31
type input "**********"
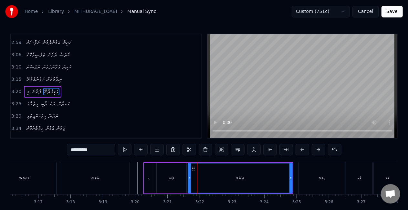
drag, startPoint x: 186, startPoint y: 180, endPoint x: 189, endPoint y: 181, distance: 3.4
click at [189, 181] on div at bounding box center [189, 177] width 3 height 29
click at [127, 150] on button at bounding box center [125, 150] width 14 height 12
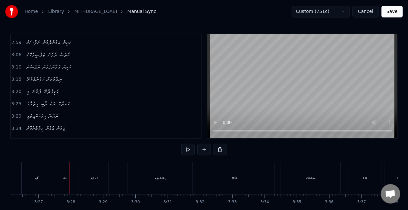
scroll to position [0, 6659]
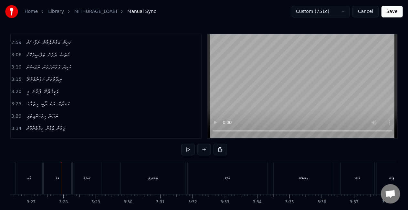
click at [87, 177] on div "ހަނދާން" at bounding box center [86, 178] width 7 height 5
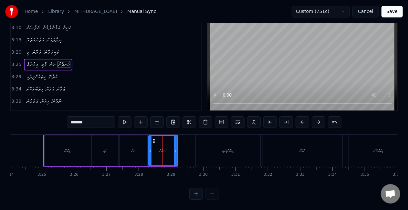
scroll to position [0, 6570]
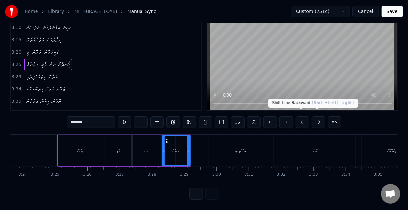
click at [307, 116] on button at bounding box center [302, 122] width 14 height 12
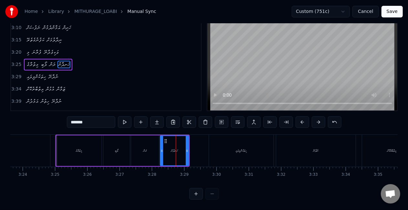
click at [58, 146] on div "މިތުރާގެ" at bounding box center [78, 150] width 45 height 31
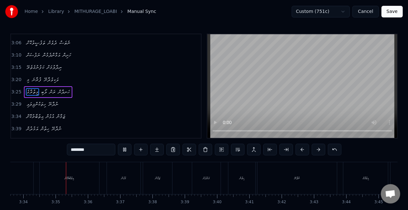
scroll to position [0, 6899]
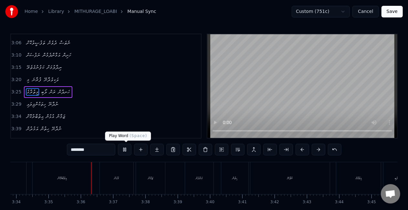
click at [130, 149] on button at bounding box center [125, 150] width 14 height 12
click at [69, 179] on div "އިތުބާރުކޮށް" at bounding box center [62, 178] width 59 height 32
type input "**********"
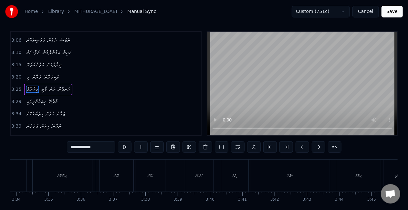
scroll to position [270, 0]
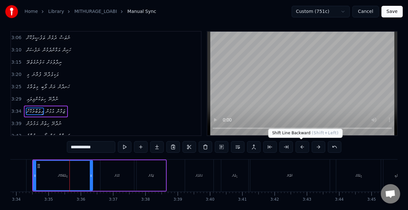
click at [299, 146] on button at bounding box center [302, 147] width 14 height 12
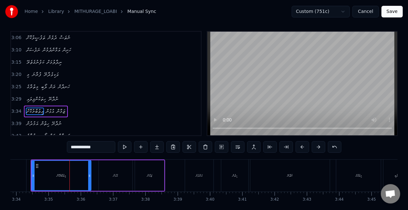
drag, startPoint x: 39, startPoint y: 177, endPoint x: 60, endPoint y: 167, distance: 23.1
click at [39, 177] on div "އިތުބާރުކޮށް" at bounding box center [61, 175] width 59 height 29
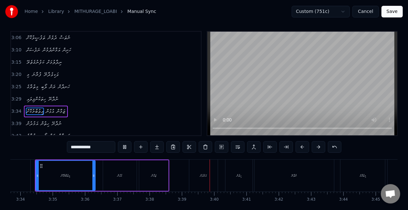
click at [157, 130] on div "3:43 މިތުރާގެ ލޯބި ރަން ހަނދާން" at bounding box center [106, 136] width 190 height 12
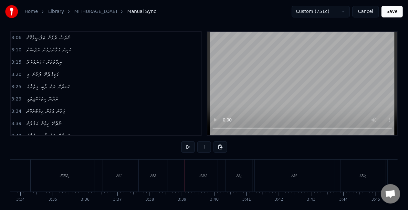
click at [194, 164] on div "އަމުދުން" at bounding box center [203, 175] width 28 height 32
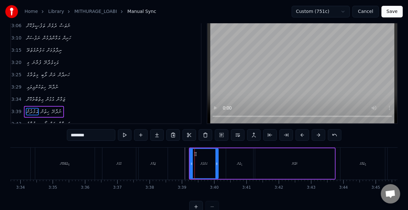
scroll to position [15, 0]
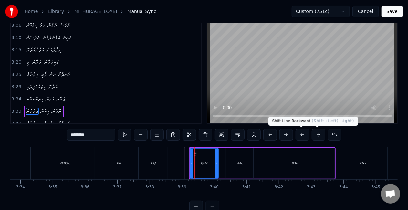
click at [299, 137] on button at bounding box center [302, 135] width 14 height 12
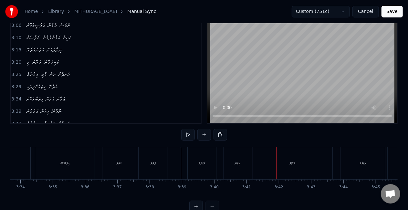
click at [233, 172] on div "ހިތުން" at bounding box center [237, 163] width 27 height 32
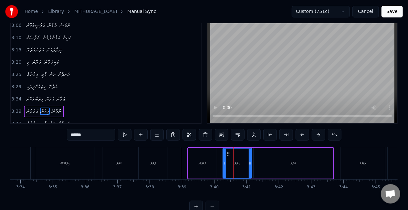
click at [224, 167] on div at bounding box center [224, 162] width 3 height 29
click at [221, 166] on div "އަމުދުން ހިތުން ނުދާނޭ" at bounding box center [260, 163] width 146 height 32
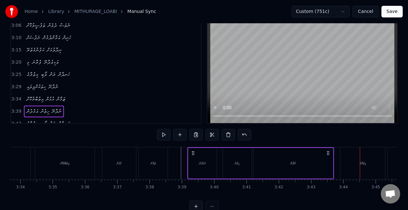
click at [358, 154] on div "މިތުރާގެ" at bounding box center [362, 163] width 45 height 32
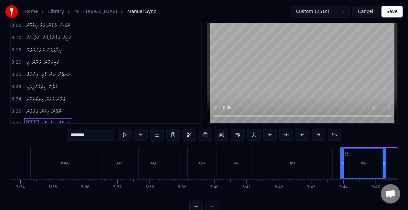
scroll to position [27, 0]
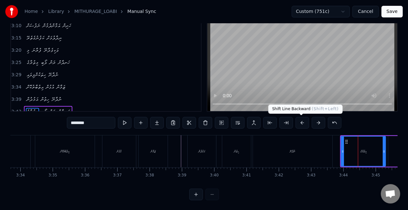
click at [302, 120] on button at bounding box center [302, 123] width 14 height 12
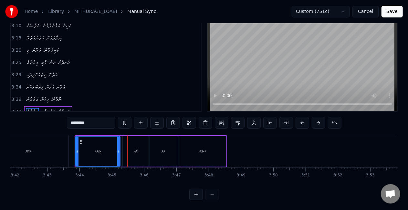
scroll to position [0, 7225]
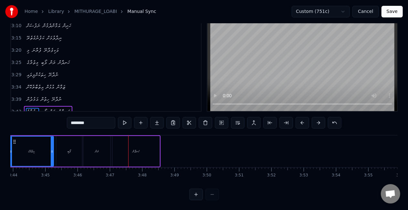
click at [105, 156] on div "ރަން" at bounding box center [96, 151] width 27 height 31
type input "****"
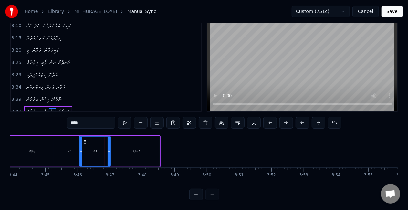
drag, startPoint x: 85, startPoint y: 151, endPoint x: 81, endPoint y: 151, distance: 3.9
click at [81, 151] on icon at bounding box center [81, 151] width 3 height 5
click at [87, 152] on div "ރަން" at bounding box center [95, 150] width 30 height 29
click at [391, 11] on button "Save" at bounding box center [391, 12] width 21 height 12
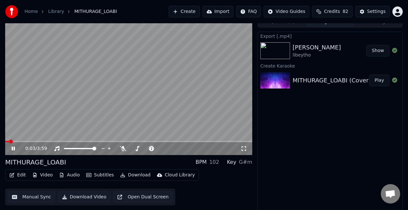
click at [239, 147] on div "0:03 / 3:59" at bounding box center [132, 148] width 215 height 6
click at [243, 146] on icon at bounding box center [243, 148] width 5 height 5
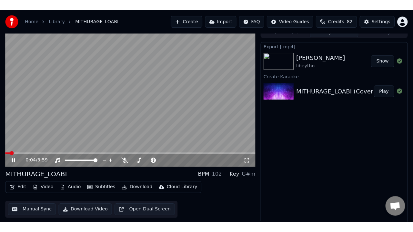
scroll to position [4, 0]
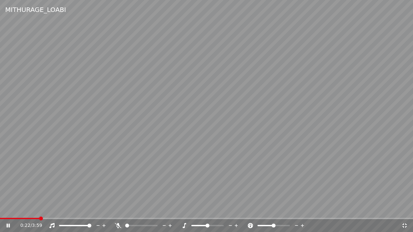
click at [134, 113] on video at bounding box center [206, 116] width 413 height 232
click at [401, 209] on icon at bounding box center [404, 225] width 6 height 5
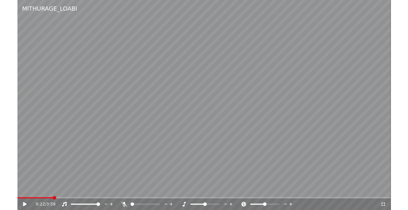
scroll to position [7, 0]
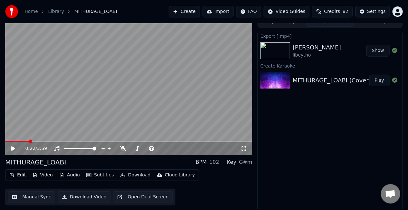
click at [41, 198] on button "Manual Sync" at bounding box center [31, 197] width 47 height 12
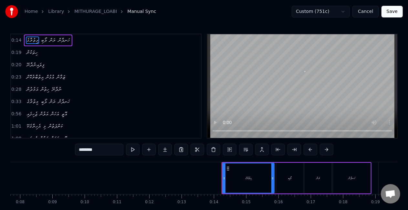
scroll to position [0, 427]
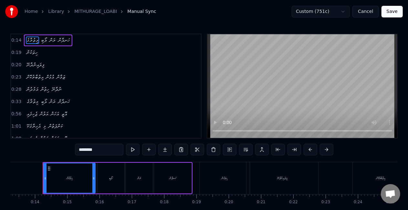
click at [226, 182] on div "ހިތަކުން" at bounding box center [224, 178] width 50 height 32
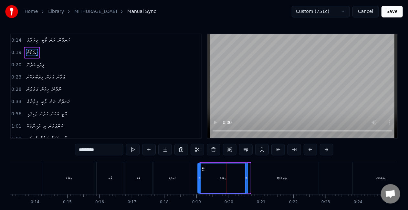
click at [201, 167] on icon at bounding box center [202, 168] width 5 height 5
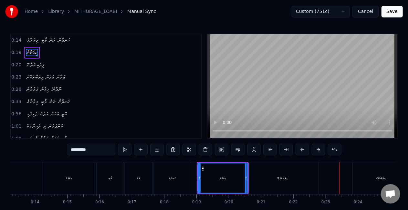
click at [359, 173] on div "އިތުބާރުކޮށް" at bounding box center [380, 178] width 56 height 32
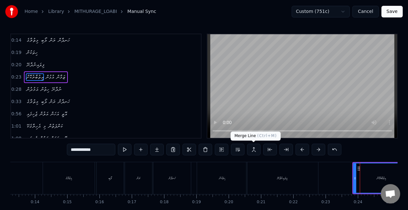
click at [254, 148] on button at bounding box center [254, 150] width 14 height 12
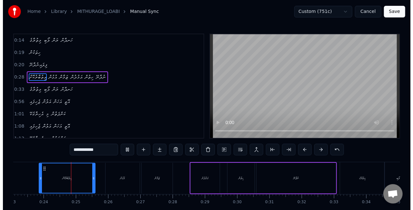
scroll to position [0, 750]
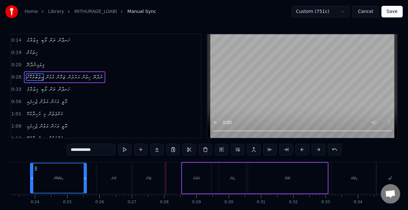
click at [116, 176] on div "އުޅުން" at bounding box center [114, 178] width 5 height 5
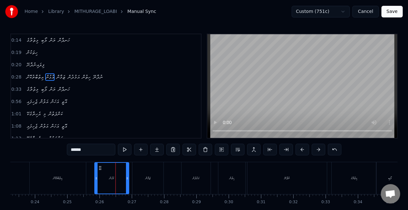
click at [101, 168] on icon at bounding box center [99, 167] width 5 height 5
click at [99, 174] on div "އުޅުން" at bounding box center [112, 178] width 34 height 31
click at [230, 169] on div "ހިތުން" at bounding box center [231, 178] width 27 height 32
type input "******"
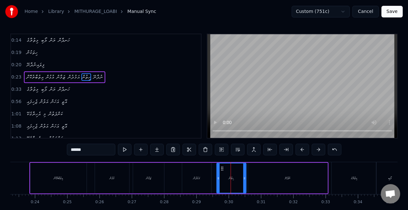
click at [217, 178] on icon at bounding box center [218, 178] width 3 height 5
click at [172, 172] on div "އިތުބާރުކޮށް އުޅުން ޒަމާން އަމުދުން ހިތުން ނުދާނޭ" at bounding box center [178, 178] width 299 height 32
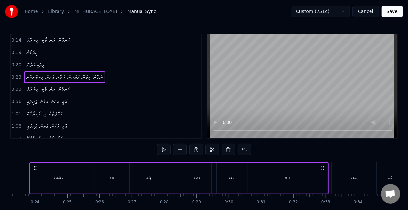
click at [180, 173] on div "އިތުބާރުކޮށް އުޅުން ޒަމާން އަމުދުން ހިތުން ނުދާނޭ" at bounding box center [178, 178] width 299 height 32
click at [211, 150] on button at bounding box center [212, 150] width 14 height 12
click at [177, 177] on div "އިތުބާރުކޮށް އުޅުން ޒަމާން އަމުދުން ހިތުން ނުދާނޭ" at bounding box center [178, 178] width 299 height 32
click at [203, 175] on div "އަމުދުން" at bounding box center [196, 178] width 29 height 31
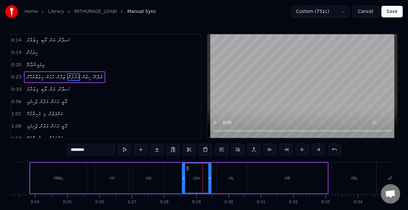
click at [228, 173] on div "ހިތުން" at bounding box center [231, 178] width 29 height 31
type input "******"
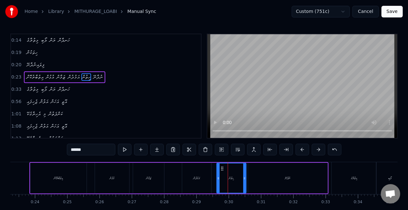
click at [177, 172] on div "އިތުބާރުކޮށް އުޅުން ޒަމާން އަމުދުން ހިތުން ނުދާނޭ" at bounding box center [178, 178] width 299 height 32
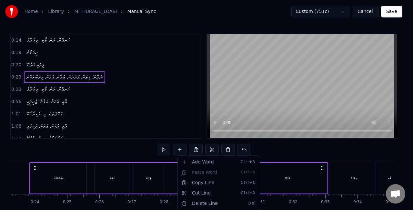
click at [167, 168] on html "Home Library MITHURAGE_LOABI Manual Sync Custom (751c) Cancel Save 0:14 މިތުރާގ…" at bounding box center [206, 118] width 413 height 237
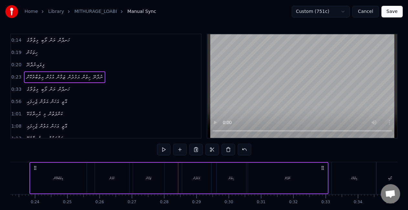
click at [185, 176] on div "އަމުދުން" at bounding box center [196, 178] width 29 height 31
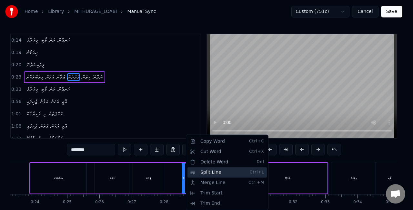
click at [199, 174] on div "Split Line Ctrl+L" at bounding box center [226, 172] width 79 height 10
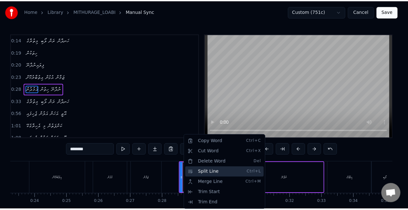
scroll to position [2, 0]
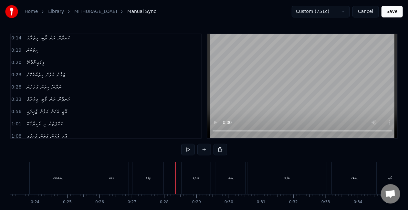
click at [193, 177] on div "އަމުދުން" at bounding box center [196, 178] width 7 height 5
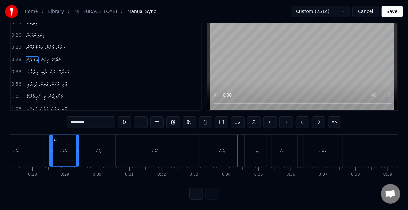
scroll to position [0, 877]
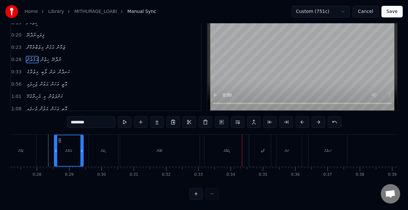
click at [140, 136] on div "ނުދާނޭ" at bounding box center [159, 151] width 79 height 32
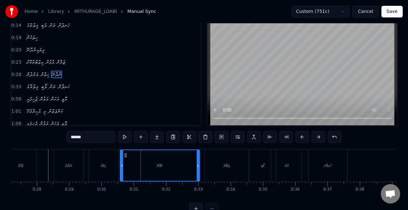
scroll to position [0, 0]
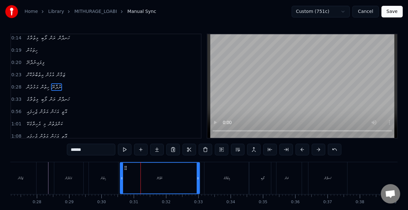
click at [222, 174] on div "މިތުރާގެ" at bounding box center [226, 178] width 45 height 32
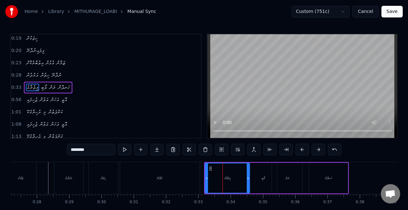
scroll to position [14, 0]
click at [205, 176] on icon at bounding box center [205, 178] width 3 height 5
click at [273, 173] on div "ރަން" at bounding box center [287, 178] width 30 height 31
type input "****"
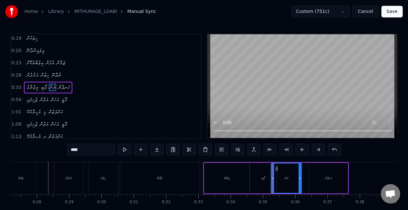
click at [276, 168] on icon at bounding box center [276, 168] width 5 height 5
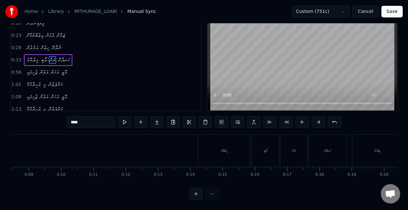
scroll to position [0, 356]
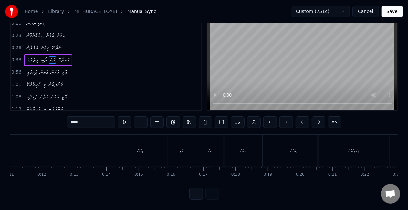
click at [166, 155] on div "މިތުރާގެ ލޯބި ރަން ހަނދާން" at bounding box center [189, 151] width 150 height 32
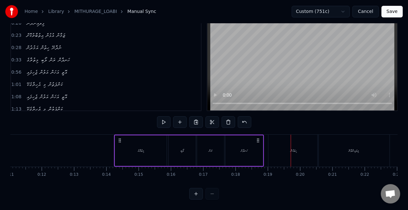
click at [281, 145] on div "ހިތަކުން" at bounding box center [293, 151] width 50 height 32
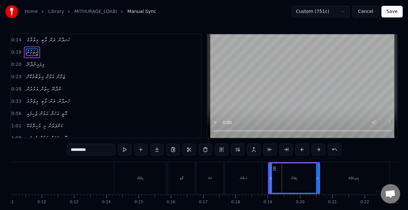
scroll to position [0, 0]
click at [272, 177] on icon at bounding box center [271, 178] width 3 height 5
click at [274, 168] on icon at bounding box center [273, 168] width 5 height 5
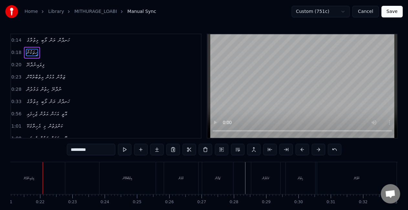
click at [42, 181] on div "ފިލައިނުދާނޭ" at bounding box center [29, 178] width 72 height 32
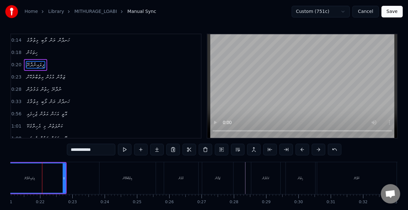
scroll to position [0, 679]
click at [63, 180] on div at bounding box center [63, 177] width 3 height 29
click at [39, 178] on div "ފިލައިނުދާނޭ" at bounding box center [29, 177] width 69 height 29
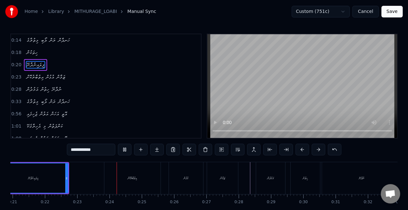
click at [143, 175] on div "އިތުބާރުކޮށް" at bounding box center [132, 178] width 56 height 32
type input "**********"
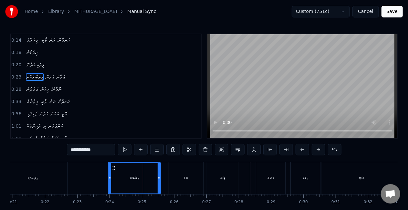
drag, startPoint x: 105, startPoint y: 177, endPoint x: 109, endPoint y: 179, distance: 4.3
click at [109, 179] on icon at bounding box center [109, 178] width 3 height 5
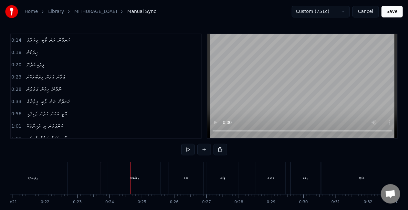
click at [146, 171] on div "އިތުބާރުކޮށް" at bounding box center [134, 178] width 52 height 32
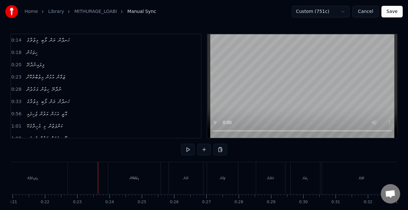
click at [120, 180] on div "އިތުބާރުކޮށް" at bounding box center [134, 178] width 52 height 32
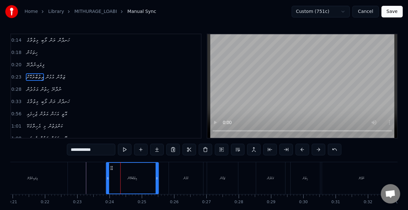
click at [110, 167] on icon at bounding box center [111, 167] width 5 height 5
click at [125, 152] on button at bounding box center [125, 150] width 14 height 12
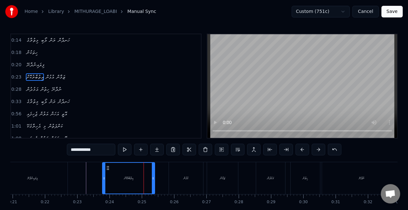
drag, startPoint x: 111, startPoint y: 168, endPoint x: 107, endPoint y: 167, distance: 3.7
click at [107, 167] on icon at bounding box center [107, 167] width 5 height 5
click at [123, 152] on button at bounding box center [125, 150] width 14 height 12
click at [188, 178] on div "އުޅުން" at bounding box center [186, 178] width 5 height 5
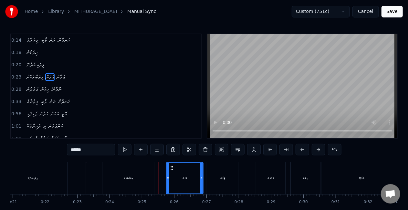
click at [166, 177] on icon at bounding box center [167, 178] width 3 height 5
click at [170, 176] on div "އުޅުން" at bounding box center [184, 178] width 36 height 31
click at [264, 176] on div "އަމުދުން" at bounding box center [270, 178] width 29 height 32
type input "********"
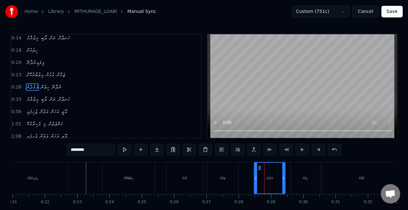
click at [255, 180] on div at bounding box center [255, 178] width 3 height 31
click at [260, 177] on div "އަމުދުން" at bounding box center [269, 178] width 30 height 31
click at [257, 171] on div at bounding box center [255, 178] width 3 height 31
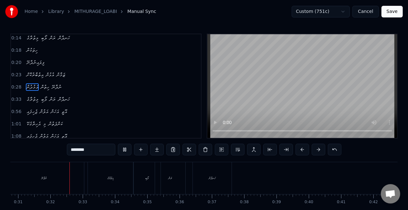
scroll to position [0, 998]
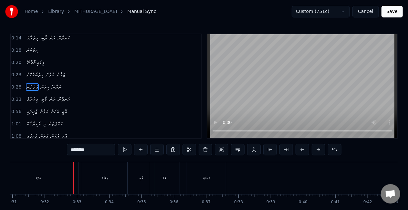
click at [392, 14] on button "Save" at bounding box center [391, 12] width 21 height 12
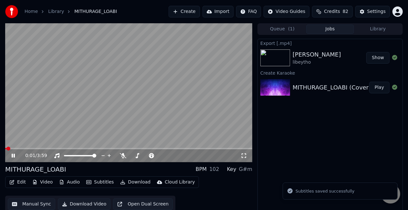
click at [17, 148] on span at bounding box center [128, 148] width 247 height 1
click at [241, 156] on icon at bounding box center [243, 155] width 6 height 5
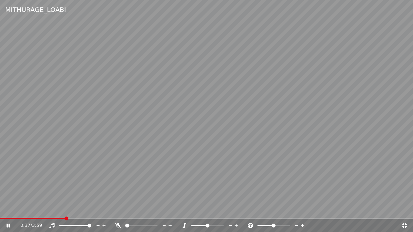
click at [61, 209] on video at bounding box center [206, 116] width 413 height 232
click at [60, 209] on span at bounding box center [30, 218] width 60 height 1
click at [118, 167] on video at bounding box center [206, 116] width 413 height 232
click at [42, 209] on span at bounding box center [32, 218] width 64 height 1
click at [137, 147] on video at bounding box center [206, 116] width 413 height 232
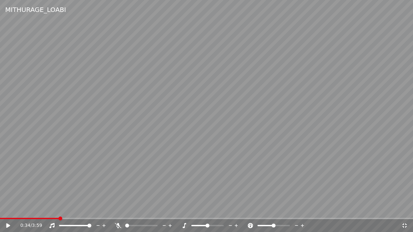
click at [406, 209] on icon at bounding box center [404, 225] width 6 height 5
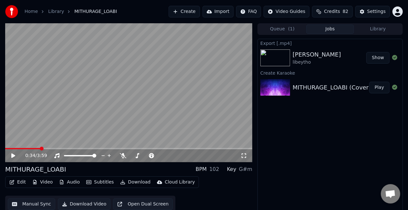
click at [35, 203] on button "Manual Sync" at bounding box center [31, 204] width 47 height 12
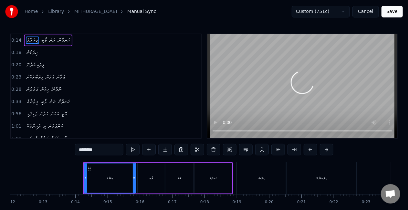
scroll to position [0, 427]
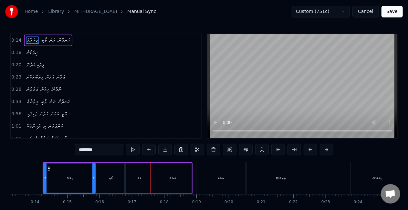
click at [151, 175] on div "ރަން" at bounding box center [139, 178] width 27 height 31
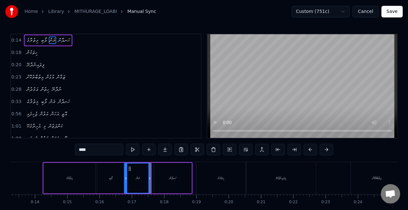
click at [130, 168] on icon at bounding box center [129, 168] width 5 height 5
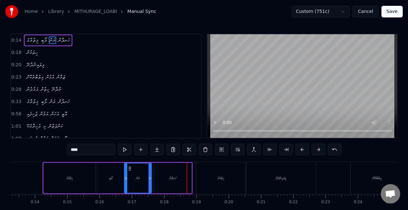
click at [135, 176] on div "ރަން" at bounding box center [138, 177] width 26 height 29
click at [130, 175] on div "ރަން" at bounding box center [138, 177] width 26 height 29
click at [125, 148] on button at bounding box center [125, 150] width 14 height 12
drag, startPoint x: 126, startPoint y: 178, endPoint x: 121, endPoint y: 176, distance: 4.8
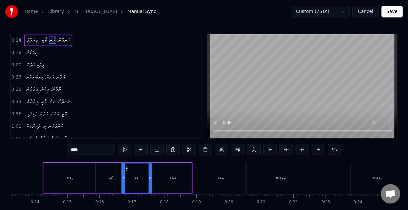
click at [122, 177] on icon at bounding box center [123, 178] width 3 height 5
click at [127, 150] on button at bounding box center [125, 150] width 14 height 12
drag, startPoint x: 123, startPoint y: 150, endPoint x: 120, endPoint y: 155, distance: 5.9
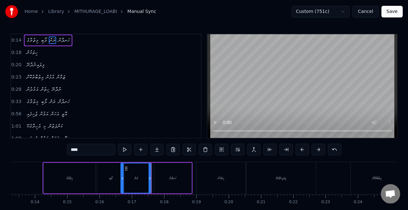
click at [123, 150] on button at bounding box center [125, 150] width 14 height 12
drag, startPoint x: 132, startPoint y: 176, endPoint x: 130, endPoint y: 168, distance: 7.7
click at [132, 176] on div "ރަން" at bounding box center [136, 177] width 30 height 29
drag, startPoint x: 126, startPoint y: 168, endPoint x: 121, endPoint y: 168, distance: 5.2
click at [123, 168] on circle at bounding box center [123, 168] width 0 height 0
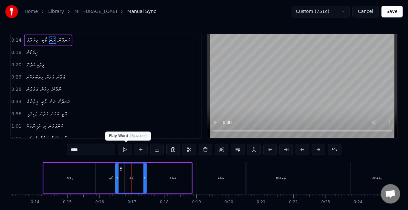
click at [126, 149] on button at bounding box center [125, 150] width 14 height 12
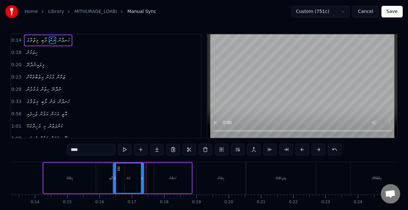
click at [118, 168] on circle at bounding box center [118, 168] width 0 height 0
click at [125, 149] on button at bounding box center [125, 150] width 14 height 12
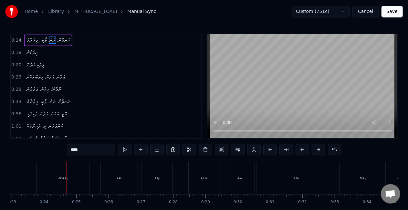
scroll to position [0, 757]
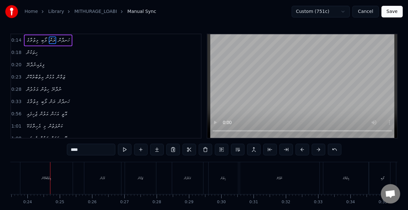
click at [25, 187] on div "އިތުބާރުކޮށް" at bounding box center [46, 178] width 52 height 32
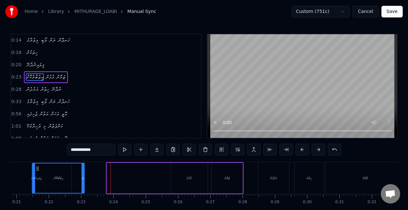
scroll to position [0, 642]
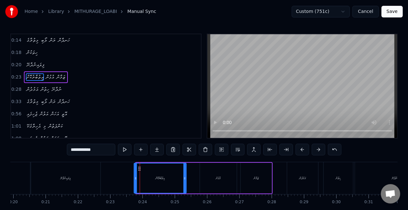
drag, startPoint x: 46, startPoint y: 168, endPoint x: 141, endPoint y: 160, distance: 95.3
click at [141, 160] on div "0:14 މިތުރާގެ ލޯބި ރަން ހަނދާން 0:18 ހިތަކުން 0:20 ފިލައިނުދާނޭ 0:23 އިތުބާރުކޮ…" at bounding box center [203, 130] width 387 height 193
click at [298, 176] on div "އަމުދުން" at bounding box center [302, 178] width 31 height 32
type input "********"
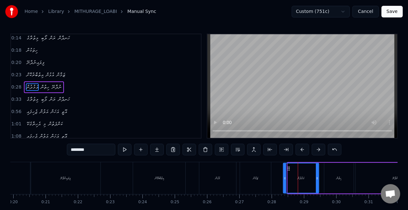
drag, startPoint x: 289, startPoint y: 176, endPoint x: 285, endPoint y: 174, distance: 5.1
click at [285, 174] on div at bounding box center [284, 177] width 3 height 29
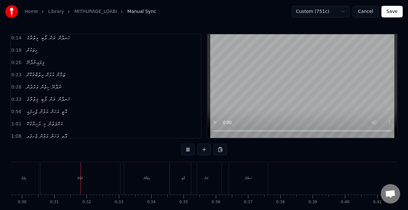
scroll to position [0, 973]
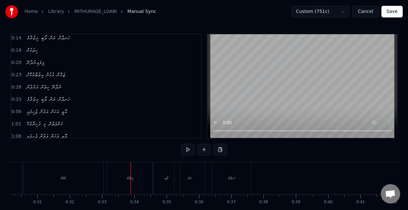
click at [127, 179] on div "މިތުރާގެ" at bounding box center [130, 178] width 6 height 5
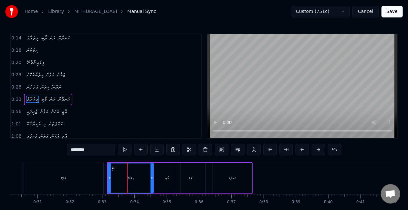
scroll to position [14, 0]
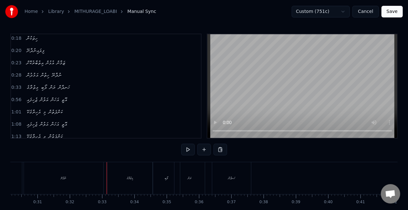
click at [108, 179] on div "މިތުރާގެ" at bounding box center [129, 178] width 45 height 32
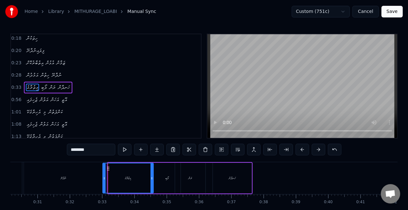
drag, startPoint x: 109, startPoint y: 181, endPoint x: 104, endPoint y: 177, distance: 6.5
click at [104, 177] on div at bounding box center [104, 177] width 3 height 29
click at [187, 175] on div "ރަން" at bounding box center [190, 178] width 30 height 31
type input "****"
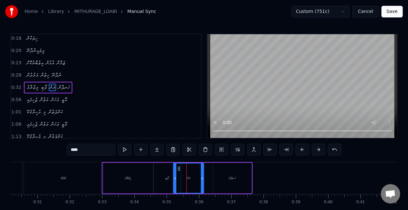
click at [179, 168] on circle at bounding box center [179, 168] width 0 height 0
click at [390, 12] on button "Save" at bounding box center [391, 12] width 21 height 12
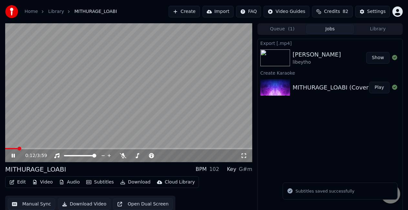
click at [17, 148] on span at bounding box center [128, 148] width 247 height 1
click at [60, 126] on video at bounding box center [128, 92] width 247 height 139
click at [61, 126] on video at bounding box center [128, 92] width 247 height 139
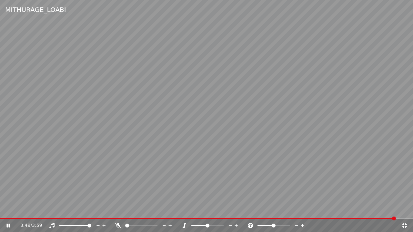
click at [405, 209] on icon at bounding box center [404, 225] width 6 height 5
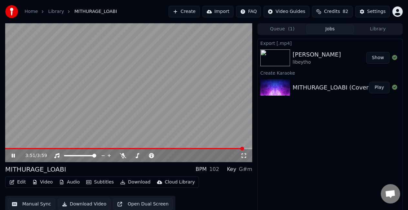
click at [20, 207] on button "Manual Sync" at bounding box center [31, 204] width 47 height 12
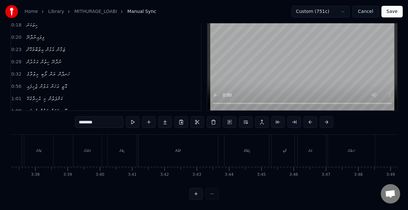
scroll to position [0, 7049]
click at [205, 148] on div "މިތުރާގެ" at bounding box center [207, 150] width 6 height 5
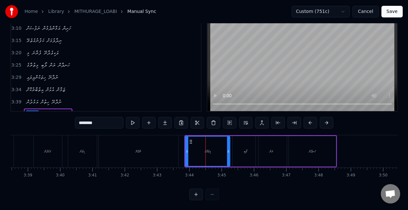
scroll to position [270, 0]
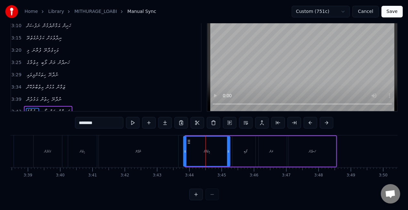
click at [184, 150] on icon at bounding box center [185, 151] width 3 height 5
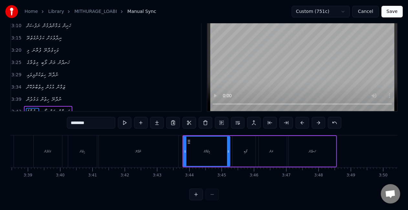
click at [178, 150] on div "އަމުދުން ހިތުން ނުދާނޭ" at bounding box center [106, 151] width 146 height 32
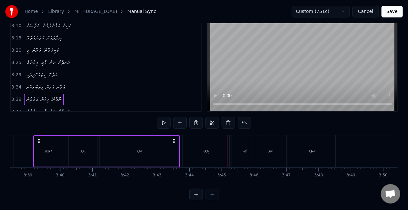
click at [208, 146] on div "މިތުރާގެ" at bounding box center [206, 151] width 46 height 32
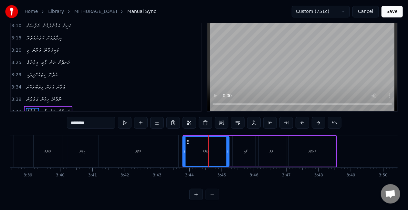
click at [188, 141] on circle at bounding box center [188, 141] width 0 height 0
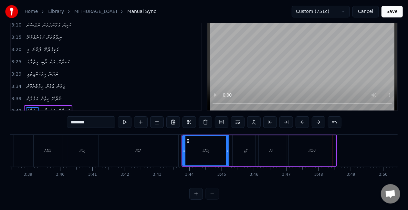
scroll to position [33, 0]
click at [53, 156] on div "އަމުދުން" at bounding box center [48, 151] width 28 height 32
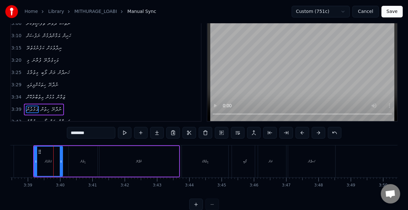
scroll to position [15, 0]
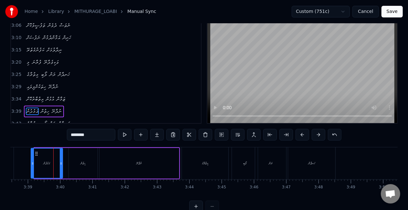
drag, startPoint x: 35, startPoint y: 166, endPoint x: 31, endPoint y: 165, distance: 3.4
click at [31, 165] on div at bounding box center [32, 162] width 3 height 29
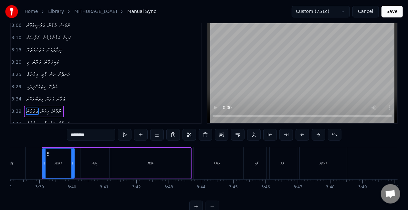
click at [24, 156] on div "ޒަމާން" at bounding box center [10, 163] width 29 height 32
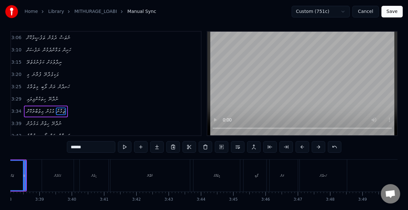
scroll to position [0, 7019]
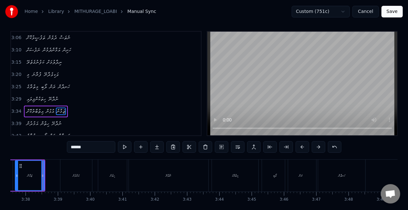
click at [61, 170] on div "އަމުދުން" at bounding box center [76, 175] width 32 height 32
type input "********"
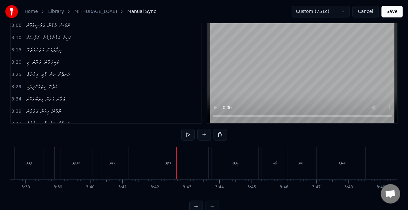
click at [118, 161] on div "ހިތުން" at bounding box center [112, 163] width 29 height 32
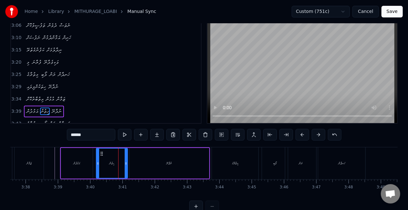
click at [96, 167] on div at bounding box center [97, 162] width 3 height 29
click at [230, 166] on div "މިތުރާގެ" at bounding box center [235, 163] width 46 height 32
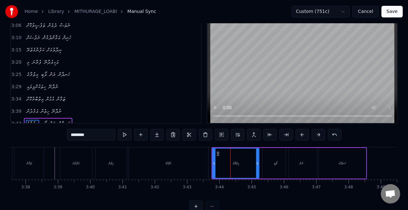
scroll to position [27, 0]
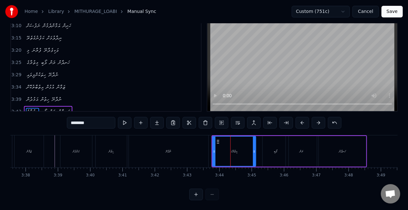
drag, startPoint x: 256, startPoint y: 152, endPoint x: 253, endPoint y: 150, distance: 3.5
click at [253, 150] on icon at bounding box center [254, 151] width 3 height 5
click at [228, 153] on div "މިތުރާގެ" at bounding box center [234, 150] width 43 height 29
click at [289, 153] on div "ރަން" at bounding box center [301, 151] width 31 height 31
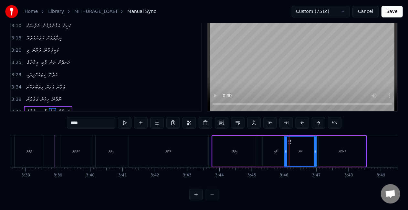
click at [285, 150] on icon at bounding box center [285, 151] width 3 height 5
click at [287, 142] on icon at bounding box center [288, 141] width 5 height 5
click at [266, 152] on div "ލޯބި" at bounding box center [275, 151] width 26 height 31
type input "****"
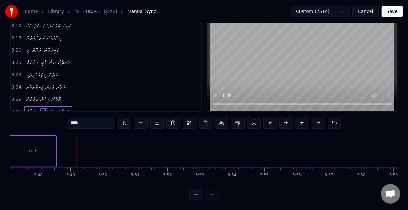
scroll to position [0, 7338]
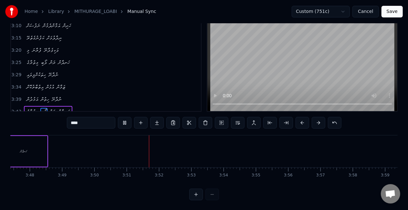
click at [393, 13] on button "Save" at bounding box center [391, 12] width 21 height 12
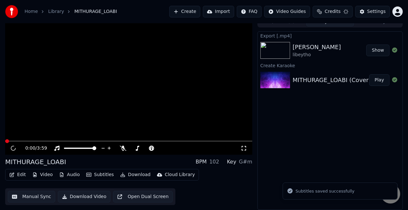
scroll to position [7, 0]
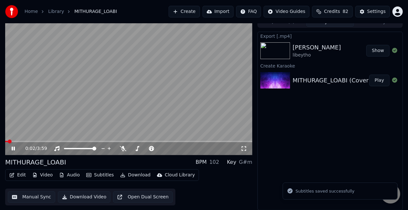
click at [11, 147] on icon at bounding box center [17, 148] width 15 height 5
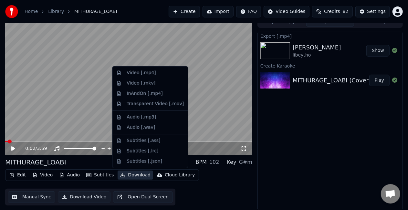
click at [135, 176] on button "Download" at bounding box center [134, 174] width 35 height 9
click at [150, 73] on div "Video [.mp4]" at bounding box center [140, 73] width 29 height 6
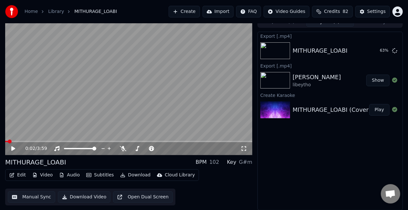
click at [174, 96] on video at bounding box center [128, 85] width 247 height 139
click at [18, 176] on button "Edit" at bounding box center [18, 174] width 22 height 9
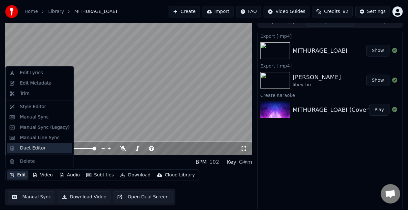
click at [26, 150] on div "Duet Editor" at bounding box center [33, 148] width 26 height 6
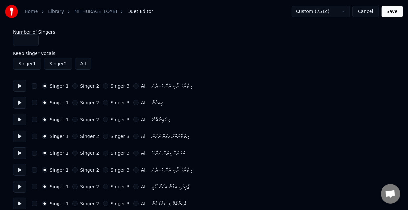
type input "*"
click at [32, 37] on input "*" at bounding box center [26, 40] width 26 height 12
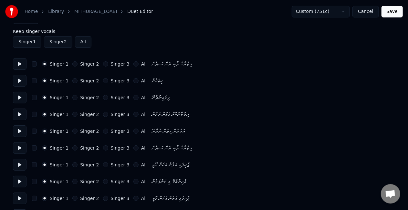
scroll to position [32, 0]
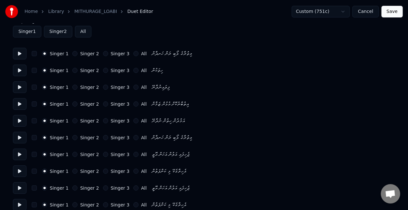
click at [72, 103] on button "Singer 2" at bounding box center [74, 103] width 5 height 5
click at [72, 121] on button "Singer 2" at bounding box center [74, 120] width 5 height 5
click at [103, 138] on button "Singer 3" at bounding box center [105, 137] width 5 height 5
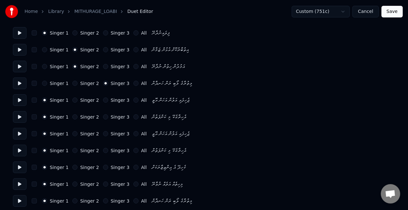
scroll to position [97, 0]
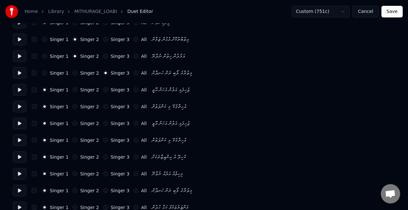
click at [72, 123] on button "Singer 2" at bounding box center [74, 123] width 5 height 5
click at [72, 138] on button "Singer 2" at bounding box center [74, 139] width 5 height 5
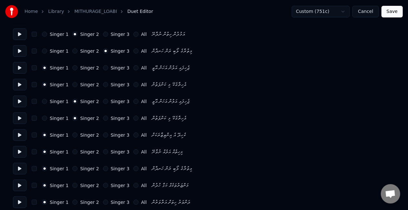
scroll to position [129, 0]
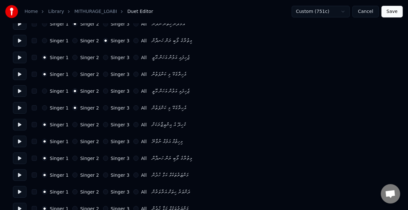
click at [103, 157] on button "Singer 3" at bounding box center [105, 158] width 5 height 5
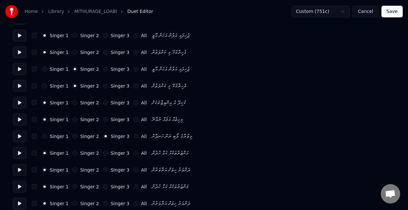
scroll to position [161, 0]
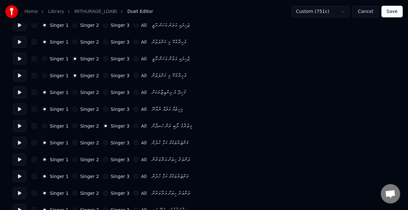
drag, startPoint x: 71, startPoint y: 143, endPoint x: 70, endPoint y: 158, distance: 15.5
click at [72, 144] on button "Singer 2" at bounding box center [74, 142] width 5 height 5
click at [72, 160] on button "Singer 2" at bounding box center [74, 159] width 5 height 5
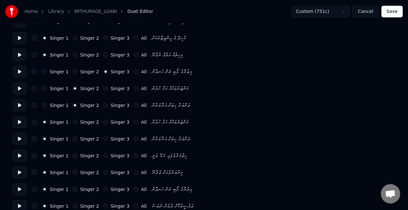
scroll to position [226, 0]
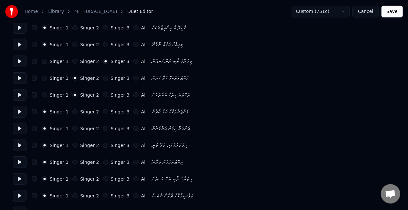
click at [69, 145] on div "Singer 1 Singer 2 Singer 3 All" at bounding box center [94, 145] width 105 height 5
click at [72, 146] on button "Singer 2" at bounding box center [74, 145] width 5 height 5
click at [71, 159] on div "Singer 1 Singer 2 Singer 3 All މިންވަރުފުޅަށް ވެދާނޭ" at bounding box center [204, 162] width 382 height 12
click at [73, 162] on button "Singer 2" at bounding box center [74, 161] width 5 height 5
click at [103, 178] on button "Singer 3" at bounding box center [105, 178] width 5 height 5
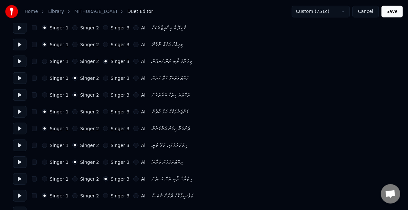
scroll to position [290, 0]
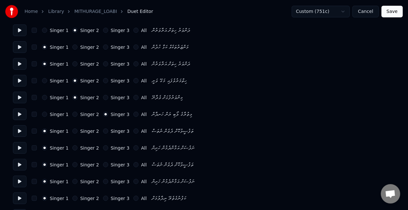
click at [74, 129] on div "Singer 2" at bounding box center [85, 130] width 26 height 5
click at [72, 133] on button "Singer 2" at bounding box center [74, 130] width 5 height 5
click at [72, 148] on button "Singer 2" at bounding box center [74, 147] width 5 height 5
click at [45, 132] on button "Singer 1" at bounding box center [44, 130] width 5 height 5
click at [42, 145] on div "Singer 1 Singer 2 Singer 3 All ނަފުސަށް އަމާންދެމުން ހަށިން" at bounding box center [204, 148] width 382 height 12
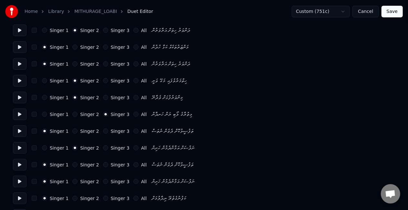
click at [45, 148] on button "Singer 1" at bounding box center [44, 147] width 5 height 5
click at [72, 165] on button "Singer 2" at bounding box center [74, 164] width 5 height 5
click at [72, 180] on button "Singer 2" at bounding box center [74, 181] width 5 height 5
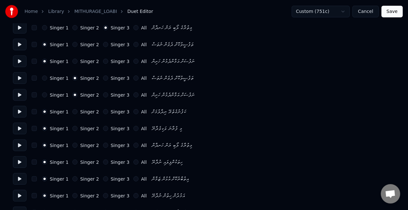
scroll to position [387, 0]
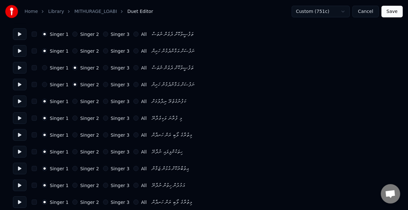
click at [103, 134] on button "Singer 3" at bounding box center [105, 134] width 5 height 5
click at [103, 149] on button "Singer 3" at bounding box center [105, 151] width 5 height 5
drag, startPoint x: 102, startPoint y: 168, endPoint x: 102, endPoint y: 173, distance: 4.5
click at [103, 168] on button "Singer 3" at bounding box center [105, 168] width 5 height 5
click at [103, 183] on button "Singer 3" at bounding box center [105, 185] width 5 height 5
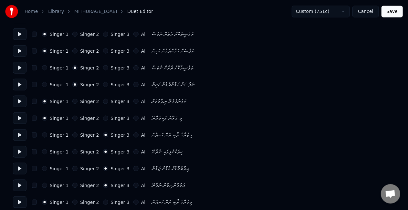
drag, startPoint x: 100, startPoint y: 202, endPoint x: 100, endPoint y: 196, distance: 6.5
click at [103, 202] on button "Singer 3" at bounding box center [105, 201] width 5 height 5
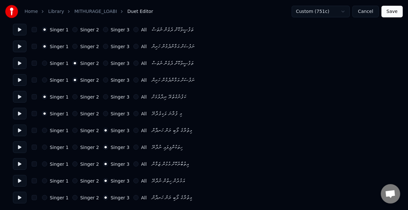
click at [397, 10] on button "Save" at bounding box center [391, 12] width 21 height 12
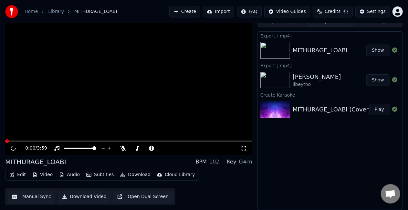
scroll to position [7, 0]
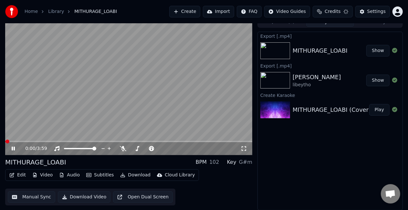
click at [35, 197] on button "Manual Sync" at bounding box center [31, 197] width 47 height 12
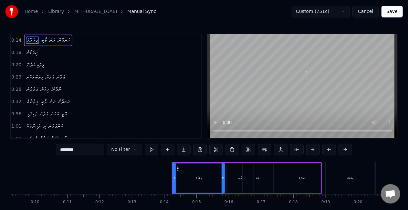
scroll to position [0, 427]
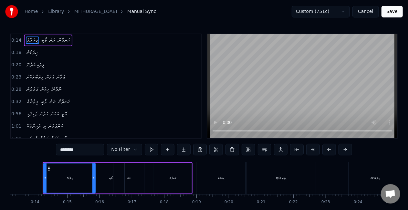
click at [207, 176] on div "ހިތަކުން" at bounding box center [220, 178] width 49 height 32
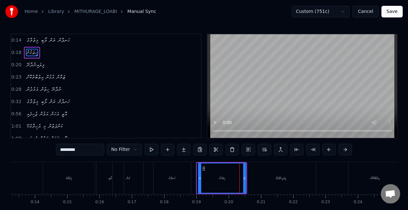
click at [200, 177] on icon at bounding box center [199, 178] width 3 height 5
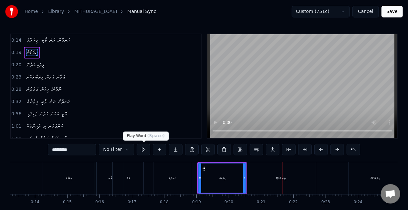
click at [139, 150] on button at bounding box center [143, 150] width 14 height 12
click at [153, 163] on div "ހަނދާން" at bounding box center [172, 178] width 38 height 32
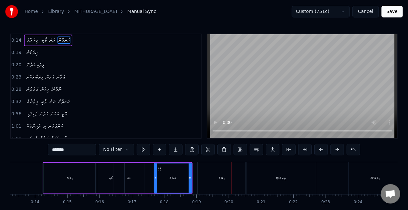
click at [217, 167] on div "ހިތަކުން" at bounding box center [221, 178] width 48 height 32
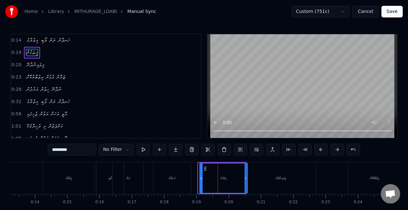
click at [207, 168] on icon at bounding box center [205, 168] width 5 height 5
click at [188, 170] on div "ހަނދާން" at bounding box center [171, 178] width 37 height 32
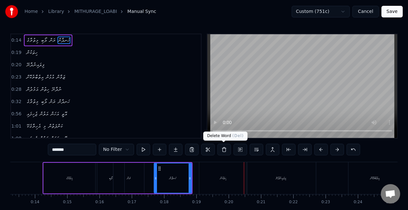
click at [223, 171] on div "ހިތަކުން" at bounding box center [223, 178] width 48 height 32
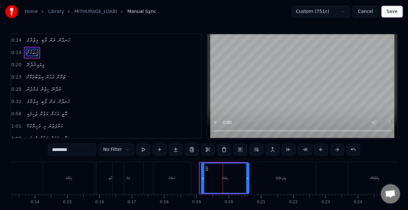
click at [207, 166] on icon at bounding box center [206, 168] width 5 height 5
click at [181, 171] on div "ހަނދާން" at bounding box center [171, 178] width 37 height 32
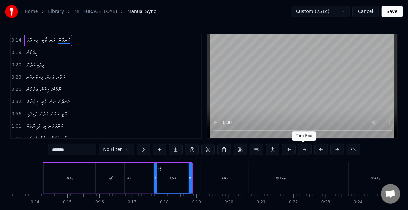
click at [291, 181] on div "ފިލައިނުދާނޭ" at bounding box center [280, 178] width 69 height 32
type input "**********"
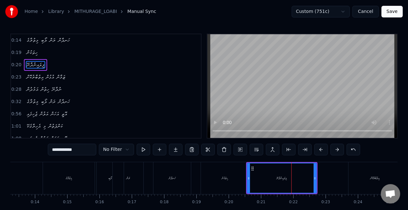
click at [392, 7] on button "Save" at bounding box center [391, 12] width 21 height 12
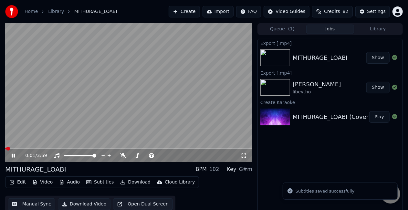
click at [17, 148] on span at bounding box center [128, 148] width 247 height 1
click at [42, 202] on button "Manual Sync" at bounding box center [31, 204] width 47 height 12
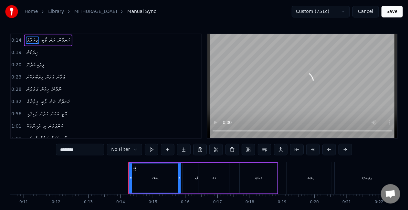
scroll to position [0, 427]
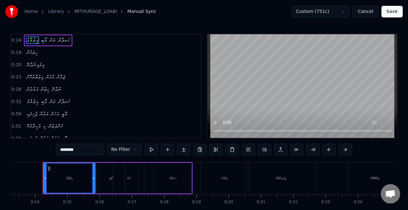
click at [106, 180] on div "ލޯބި" at bounding box center [110, 178] width 27 height 31
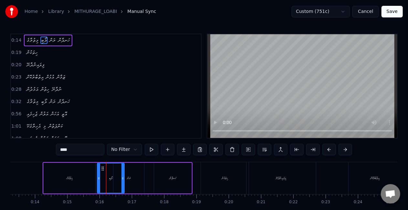
click at [223, 179] on div "ހިތަކުން" at bounding box center [224, 178] width 6 height 5
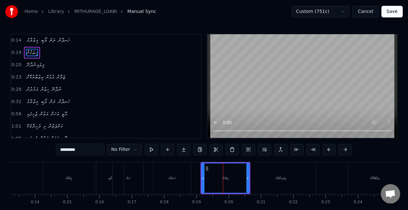
click at [279, 176] on div "ފިލައިނުދާނޭ" at bounding box center [281, 178] width 10 height 5
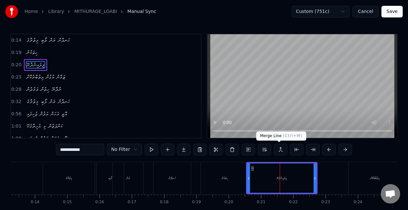
click at [276, 148] on button at bounding box center [281, 150] width 14 height 12
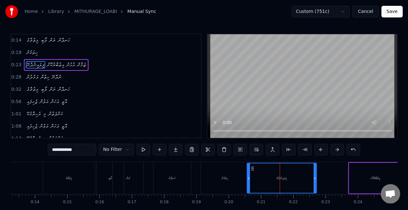
click at [230, 180] on div "ހިތަކުން" at bounding box center [225, 178] width 48 height 32
type input "********"
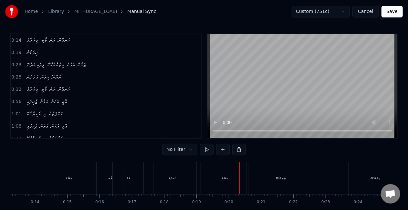
click at [228, 177] on div "ހިތަކުން" at bounding box center [224, 178] width 6 height 5
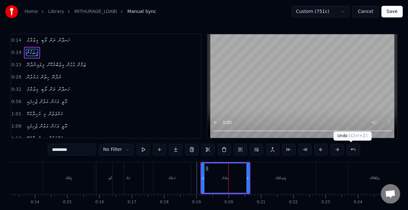
click at [348, 152] on button at bounding box center [353, 150] width 14 height 12
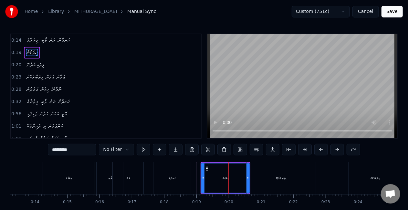
click at [206, 176] on div "ހިތަކުން" at bounding box center [225, 177] width 47 height 29
click at [183, 176] on div "ހަނދާން" at bounding box center [171, 178] width 37 height 32
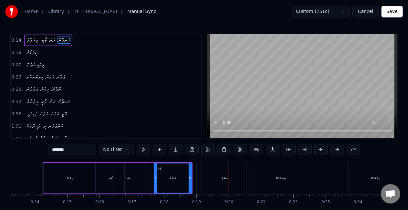
click at [218, 169] on div "ހިތަކުން" at bounding box center [225, 178] width 48 height 32
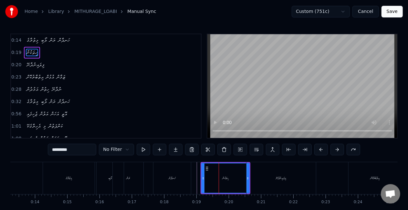
click at [206, 173] on div "ހިތަކުން" at bounding box center [225, 177] width 47 height 29
click at [230, 176] on div "ހިތަކުން" at bounding box center [225, 177] width 47 height 29
click at [176, 172] on div "ހަނދާން" at bounding box center [171, 178] width 37 height 32
type input "*******"
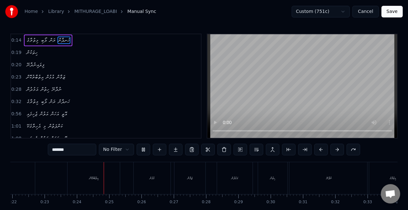
scroll to position [0, 751]
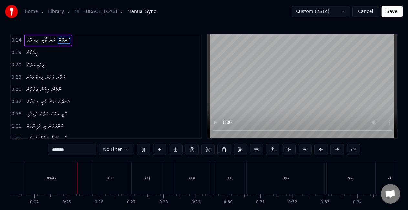
click at [394, 9] on button "Save" at bounding box center [391, 12] width 21 height 12
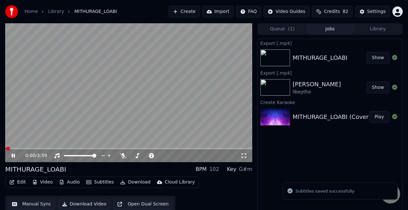
click at [26, 148] on span at bounding box center [128, 148] width 247 height 1
click at [108, 100] on video at bounding box center [128, 92] width 247 height 139
click at [133, 183] on button "Download" at bounding box center [134, 181] width 35 height 9
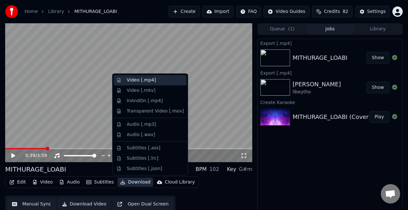
click at [148, 82] on div "Video [.mp4]" at bounding box center [140, 80] width 29 height 6
